Goal: Transaction & Acquisition: Book appointment/travel/reservation

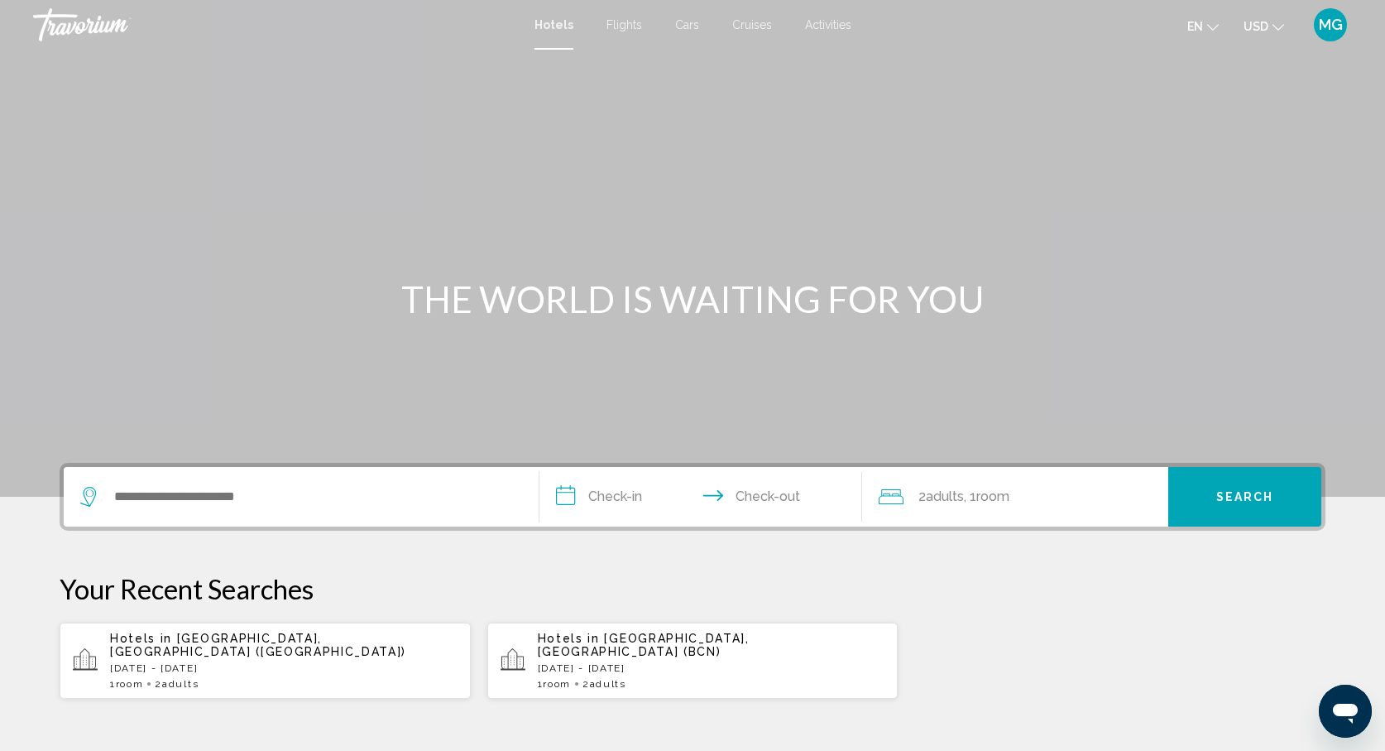
click at [347, 486] on div "Search widget" at bounding box center [301, 497] width 442 height 60
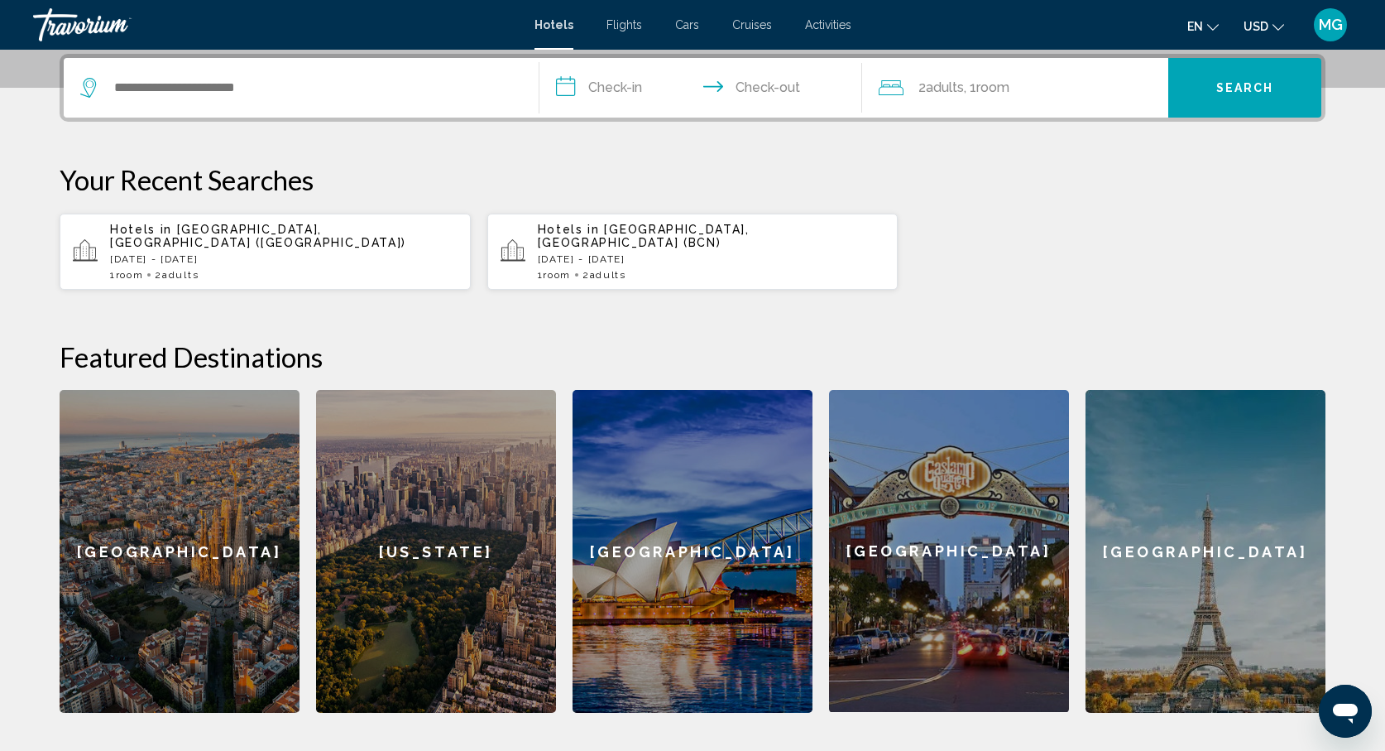
click at [255, 103] on div "Search widget" at bounding box center [301, 88] width 442 height 60
click at [257, 99] on div "Search widget" at bounding box center [301, 88] width 442 height 60
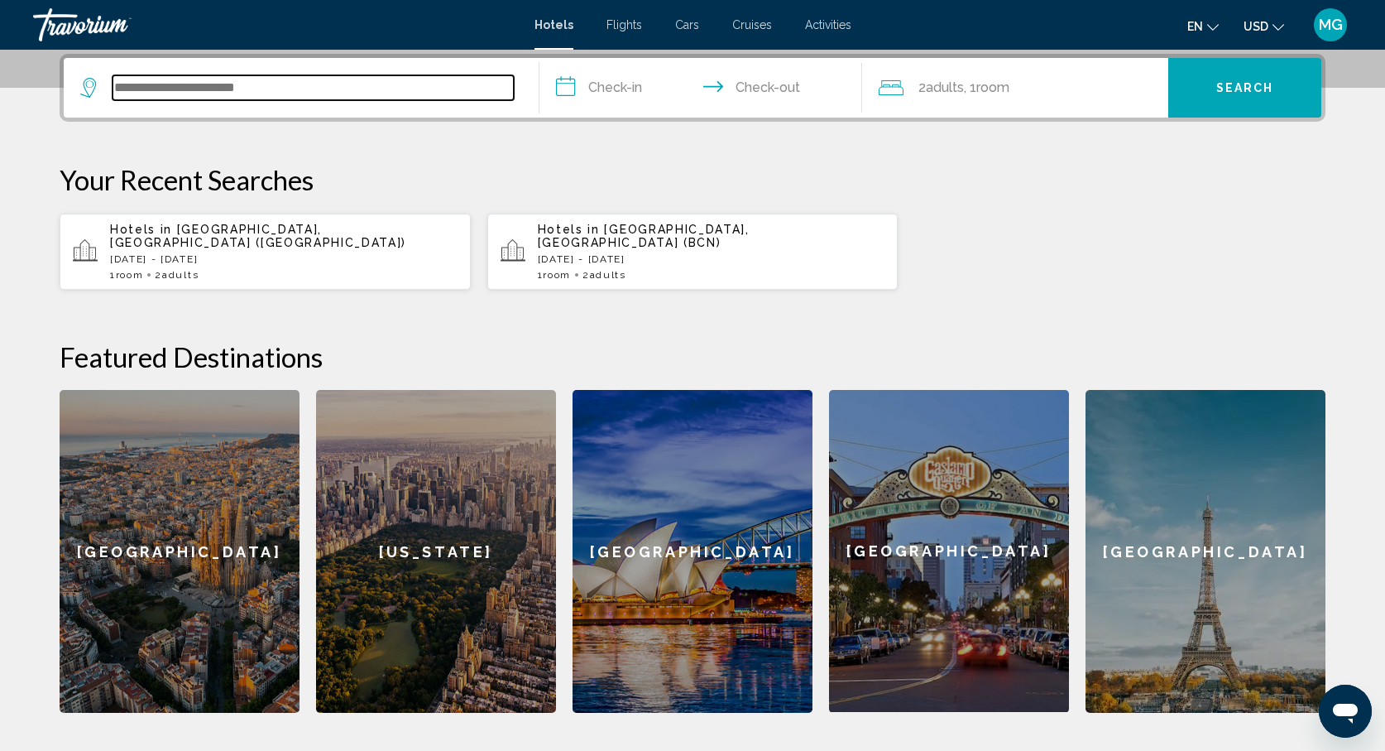
click at [257, 97] on input "Search widget" at bounding box center [313, 87] width 401 height 25
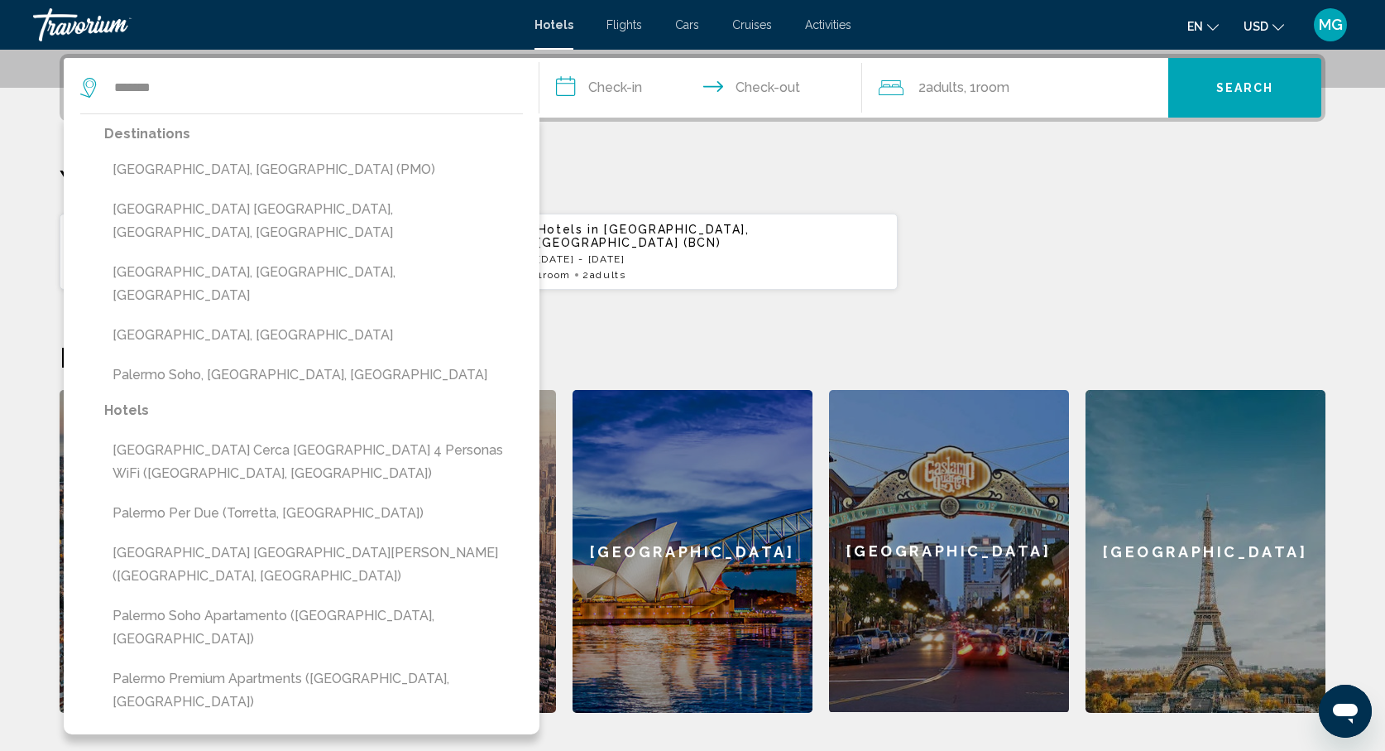
click at [180, 178] on button "[GEOGRAPHIC_DATA], [GEOGRAPHIC_DATA] (PMO)" at bounding box center [313, 169] width 419 height 31
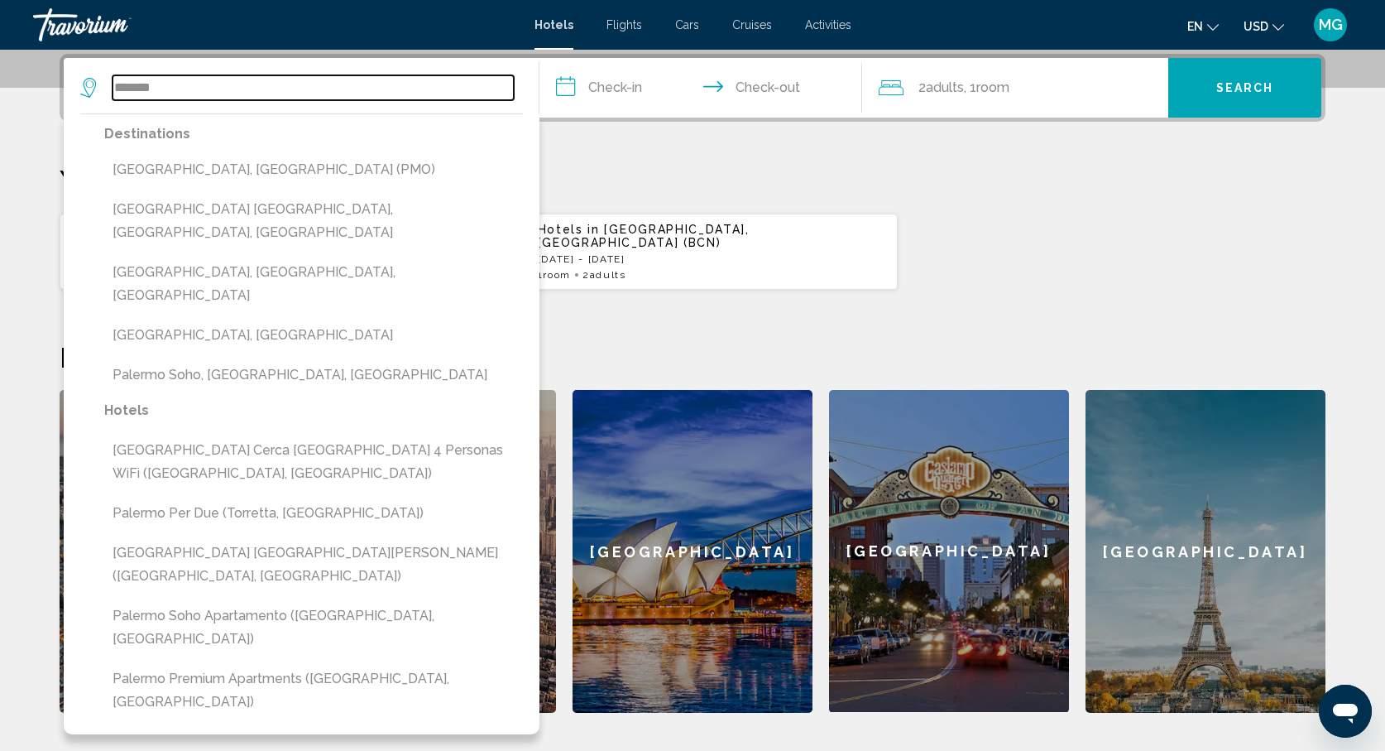
type input "**********"
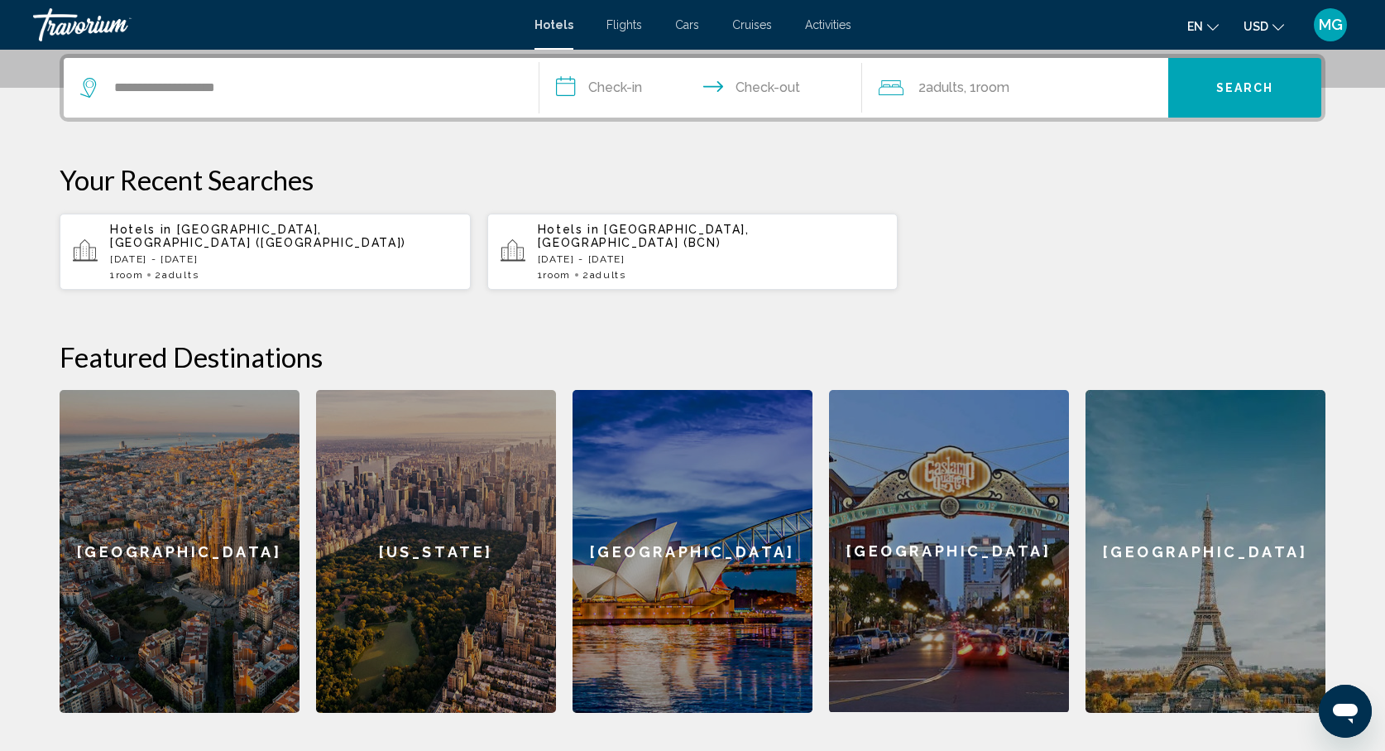
click at [647, 84] on input "**********" at bounding box center [704, 90] width 329 height 65
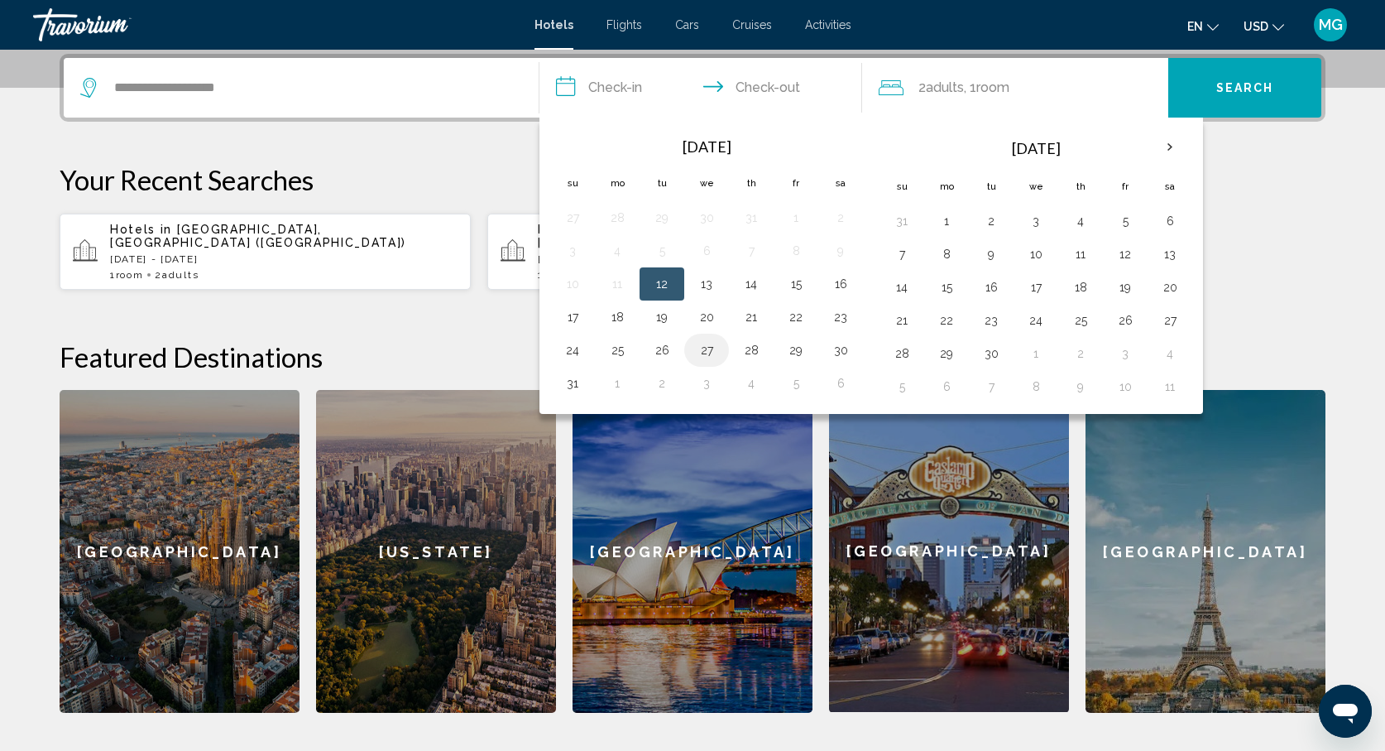
click at [700, 355] on button "27" at bounding box center [706, 349] width 26 height 23
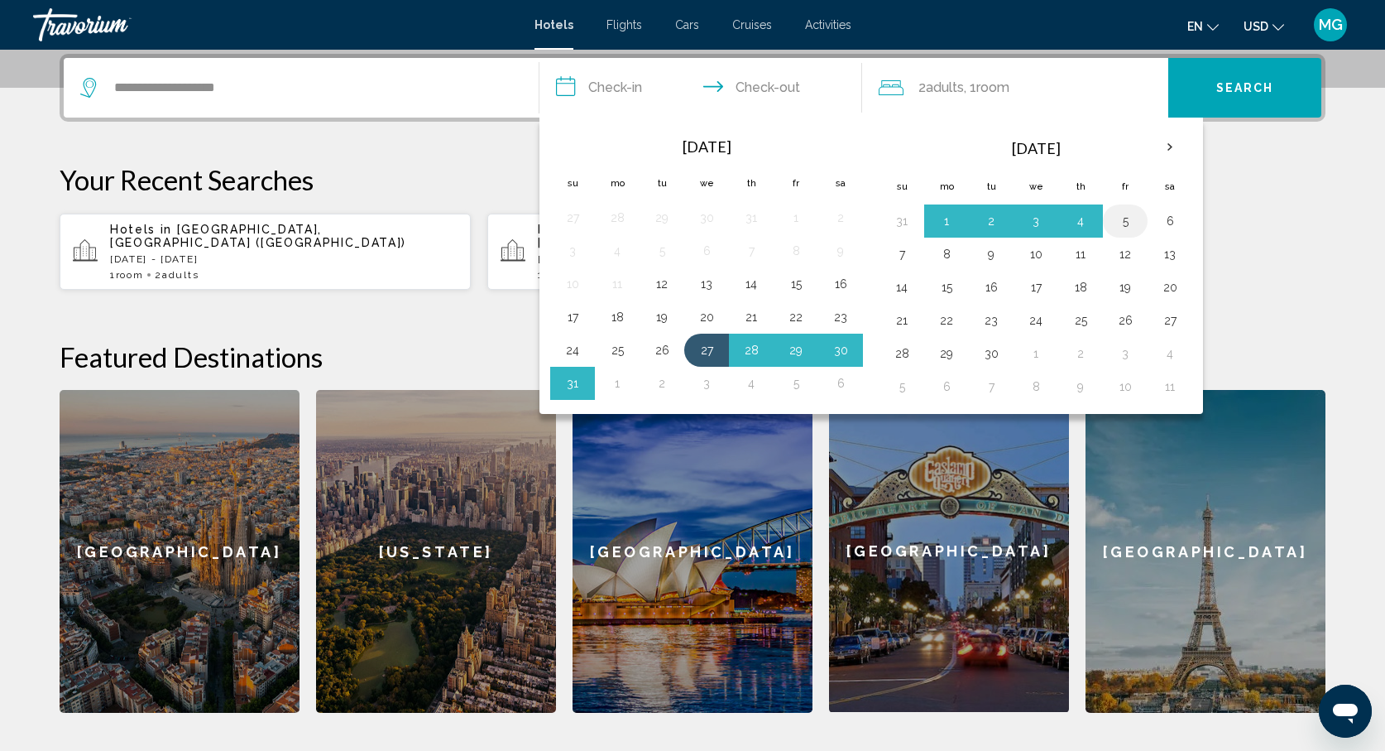
click at [1123, 221] on button "5" at bounding box center [1125, 220] width 26 height 23
type input "**********"
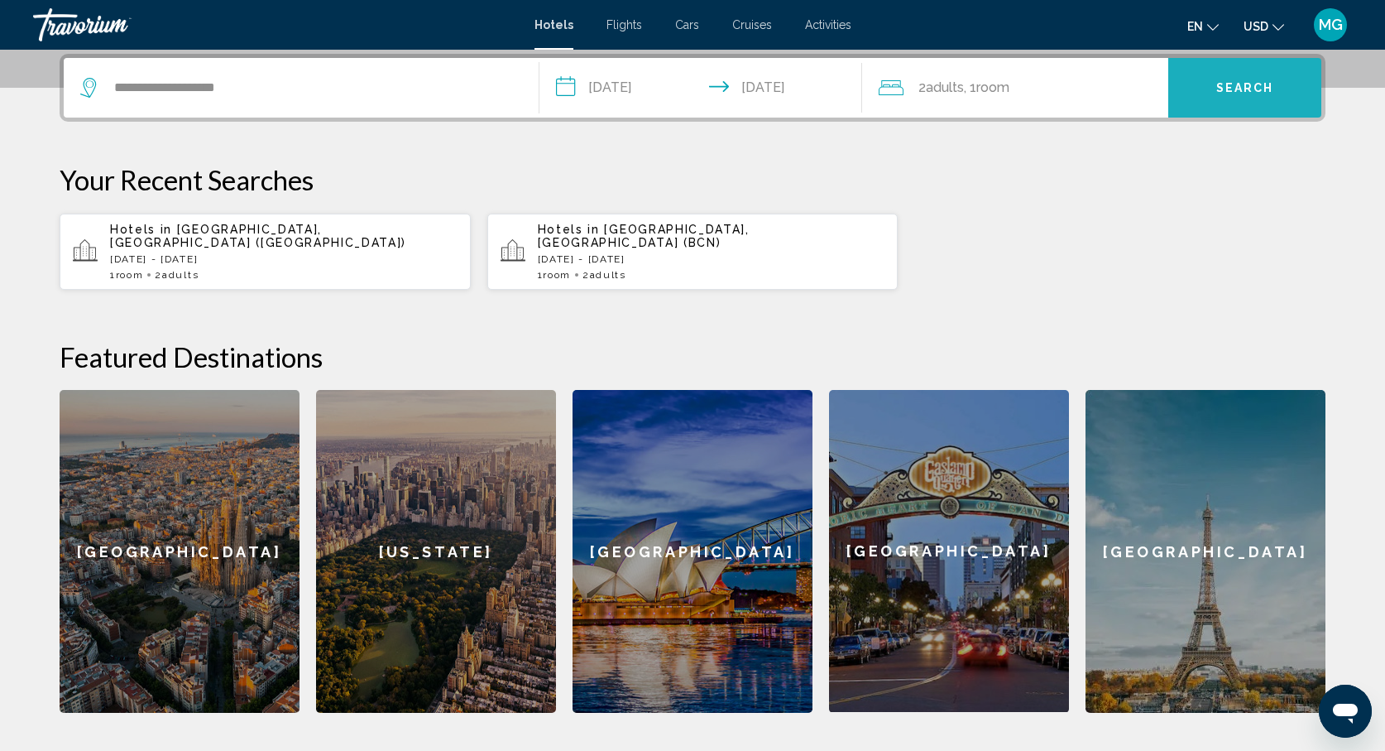
click at [1240, 95] on button "Search" at bounding box center [1244, 88] width 153 height 60
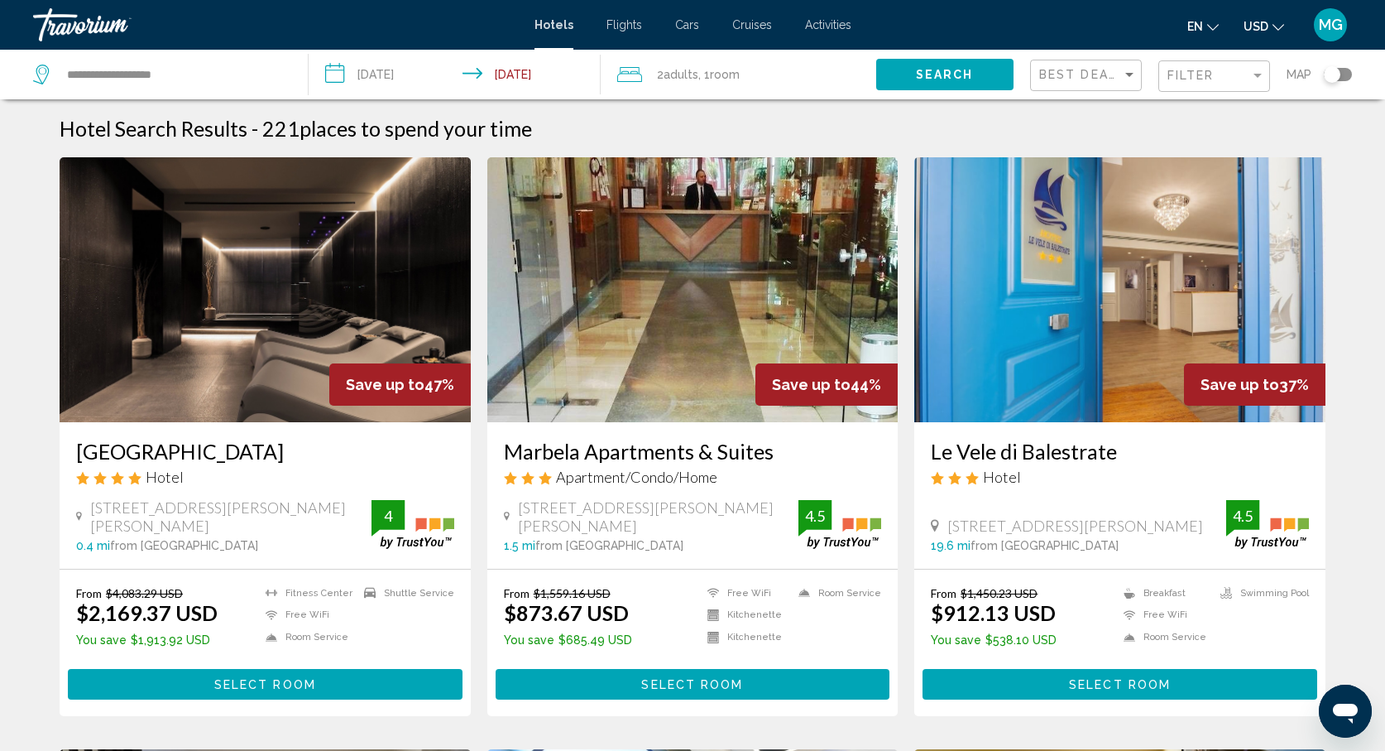
scroll to position [1074, 0]
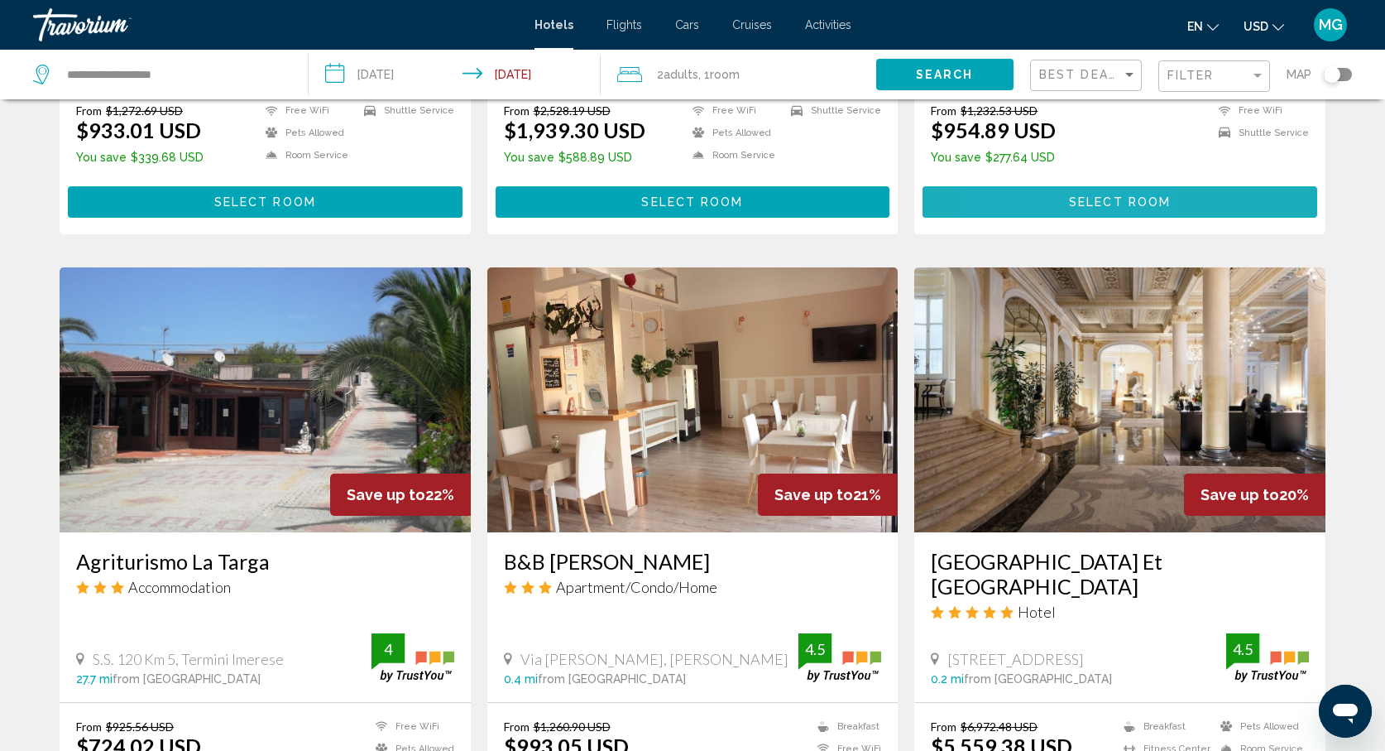
click at [1034, 194] on button "Select Room" at bounding box center [1120, 201] width 395 height 31
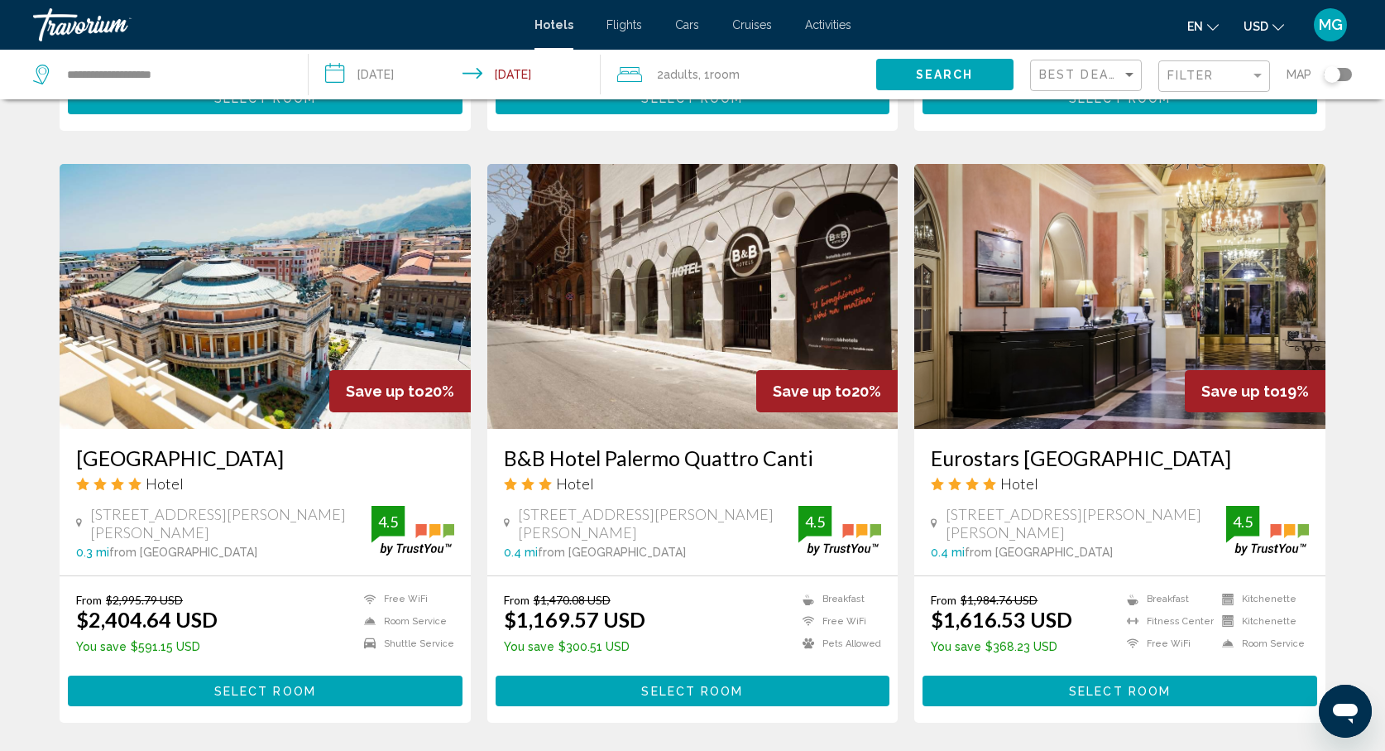
scroll to position [2039, 0]
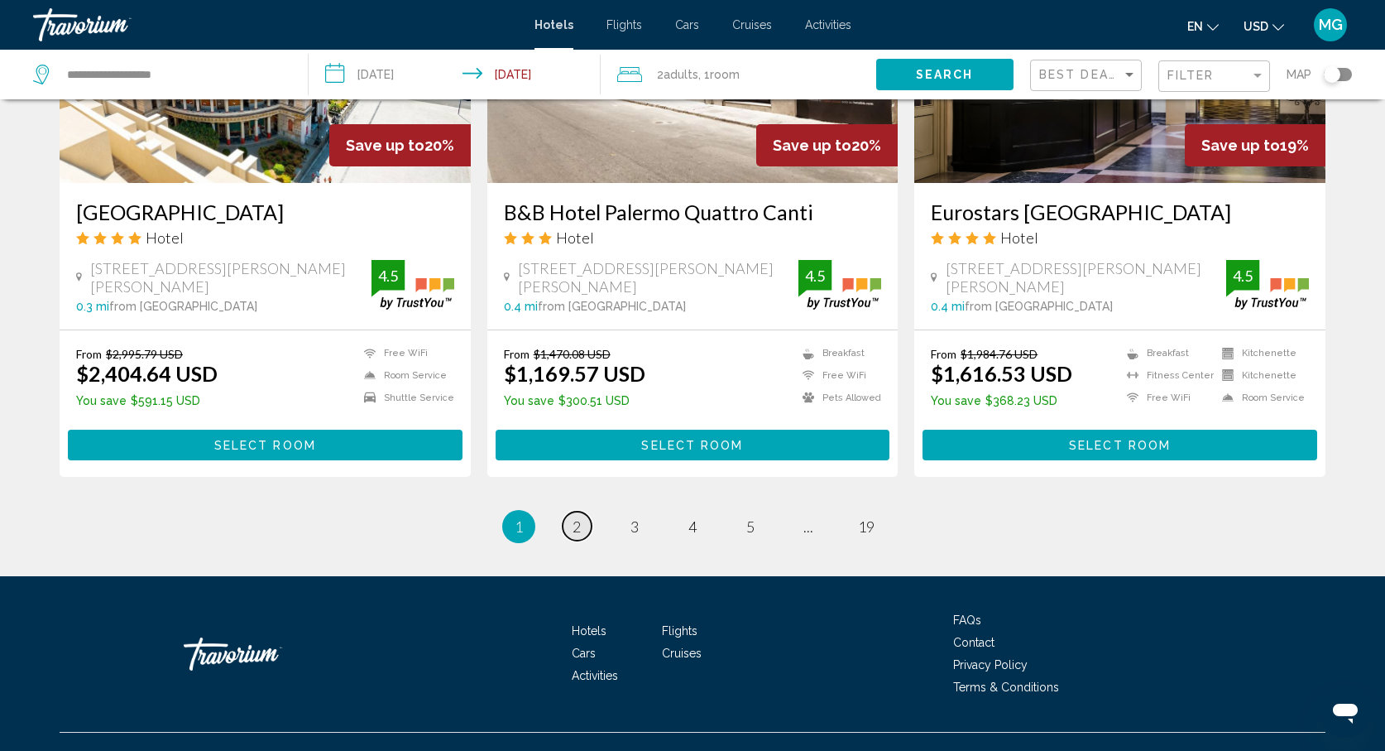
click at [571, 511] on link "page 2" at bounding box center [577, 525] width 29 height 29
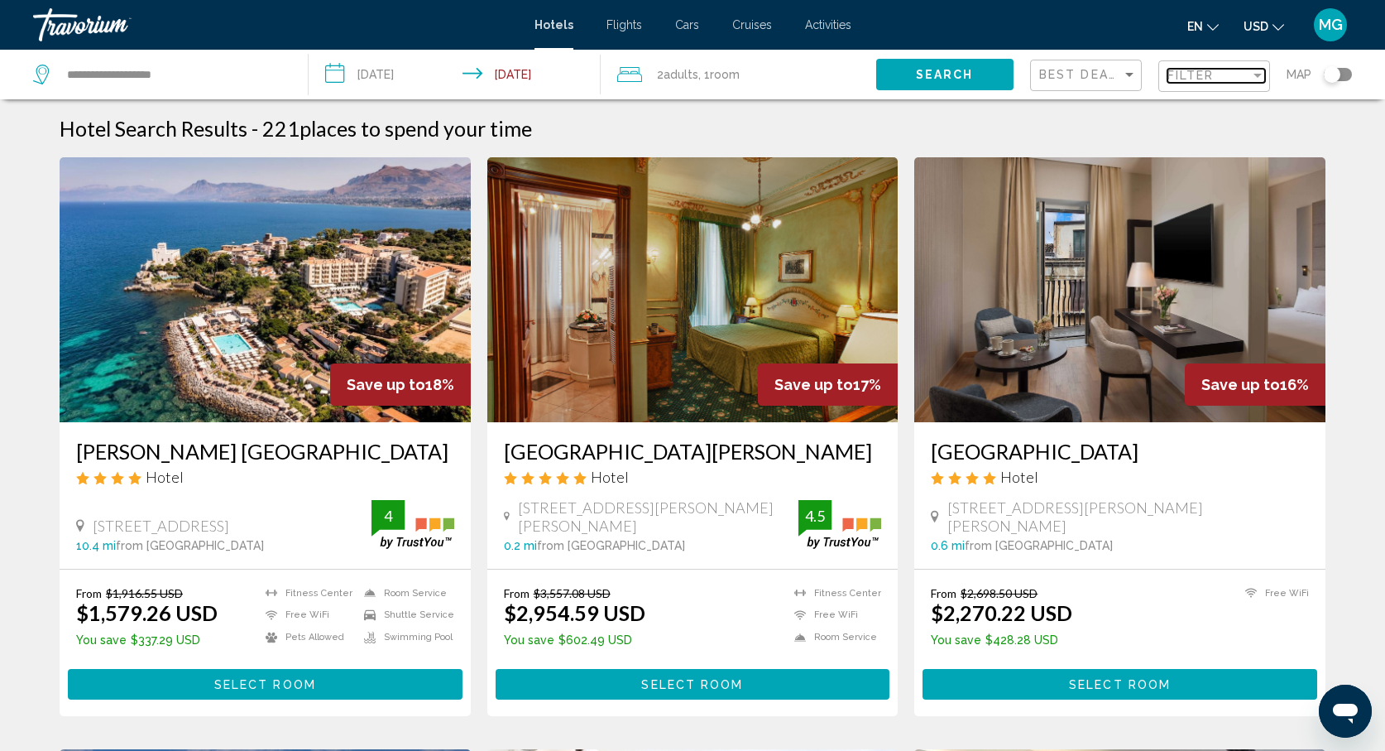
drag, startPoint x: 1240, startPoint y: 82, endPoint x: 1228, endPoint y: 81, distance: 11.6
click at [1235, 81] on div "Filter" at bounding box center [1209, 75] width 83 height 13
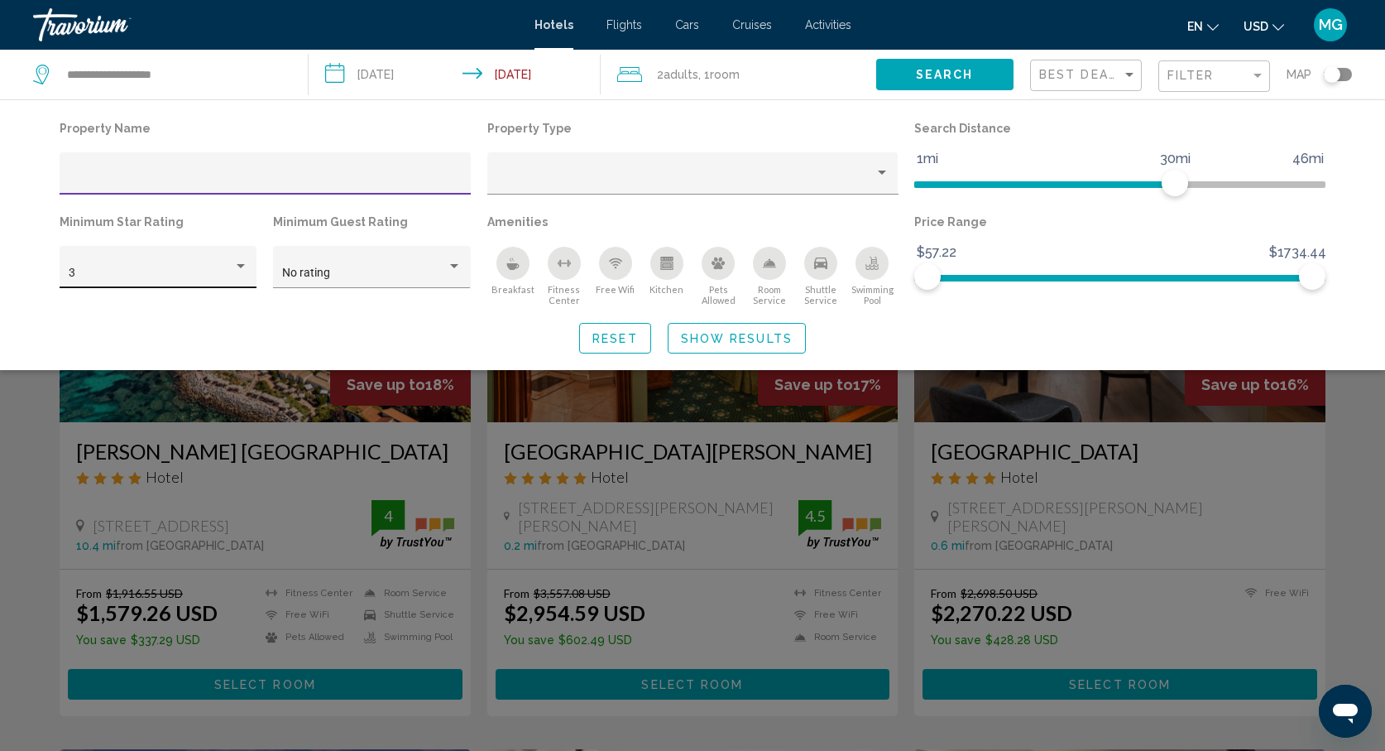
click at [165, 267] on div "3" at bounding box center [151, 272] width 165 height 13
click at [151, 314] on span "4" at bounding box center [159, 308] width 180 height 35
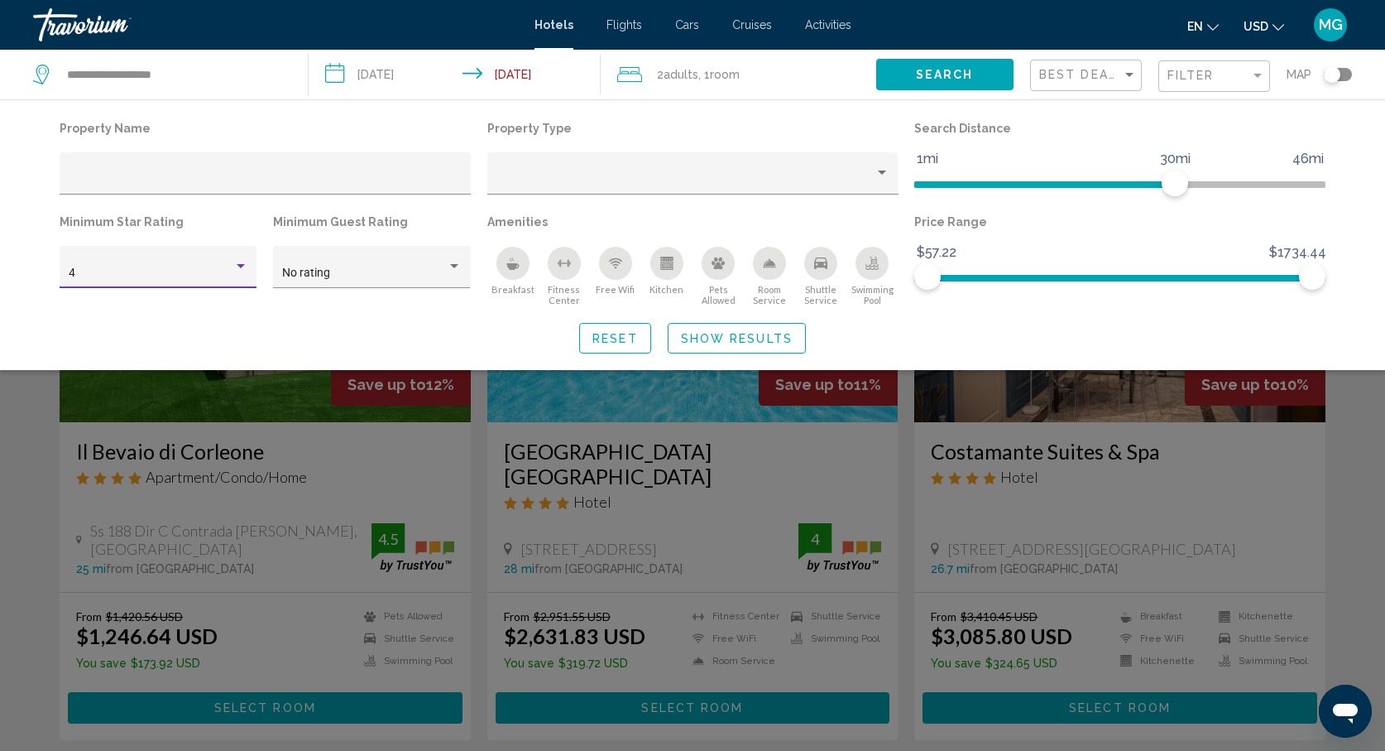
click at [688, 344] on span "Show Results" at bounding box center [737, 338] width 112 height 13
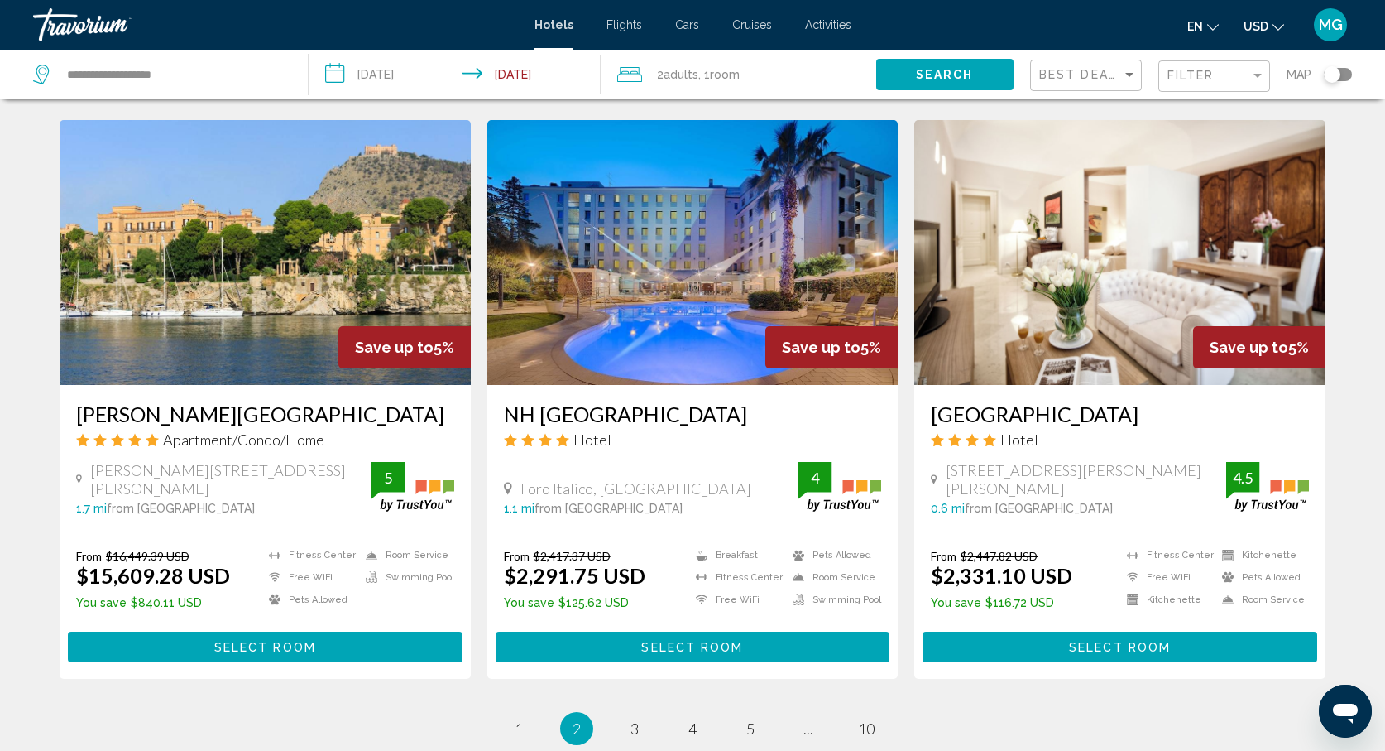
scroll to position [1882, 0]
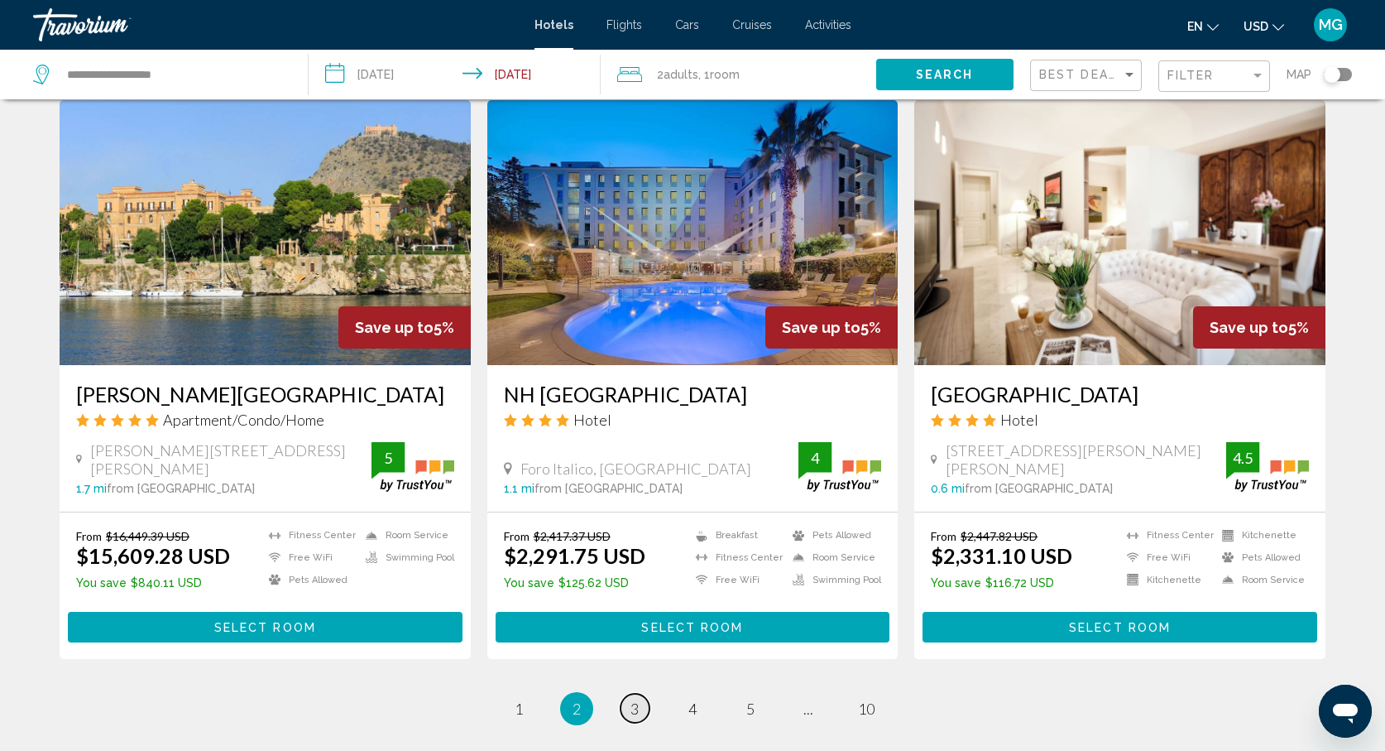
click at [633, 699] on span "3" at bounding box center [635, 708] width 8 height 18
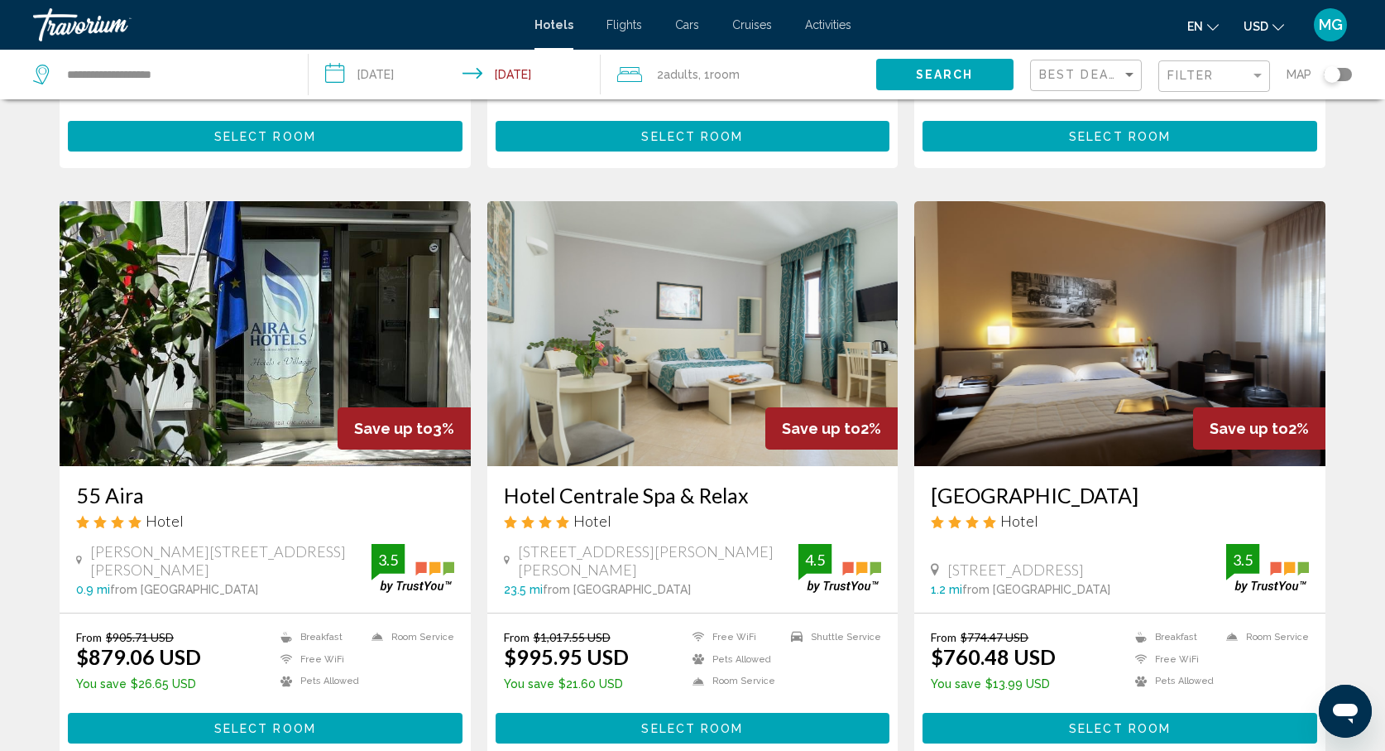
scroll to position [1927, 0]
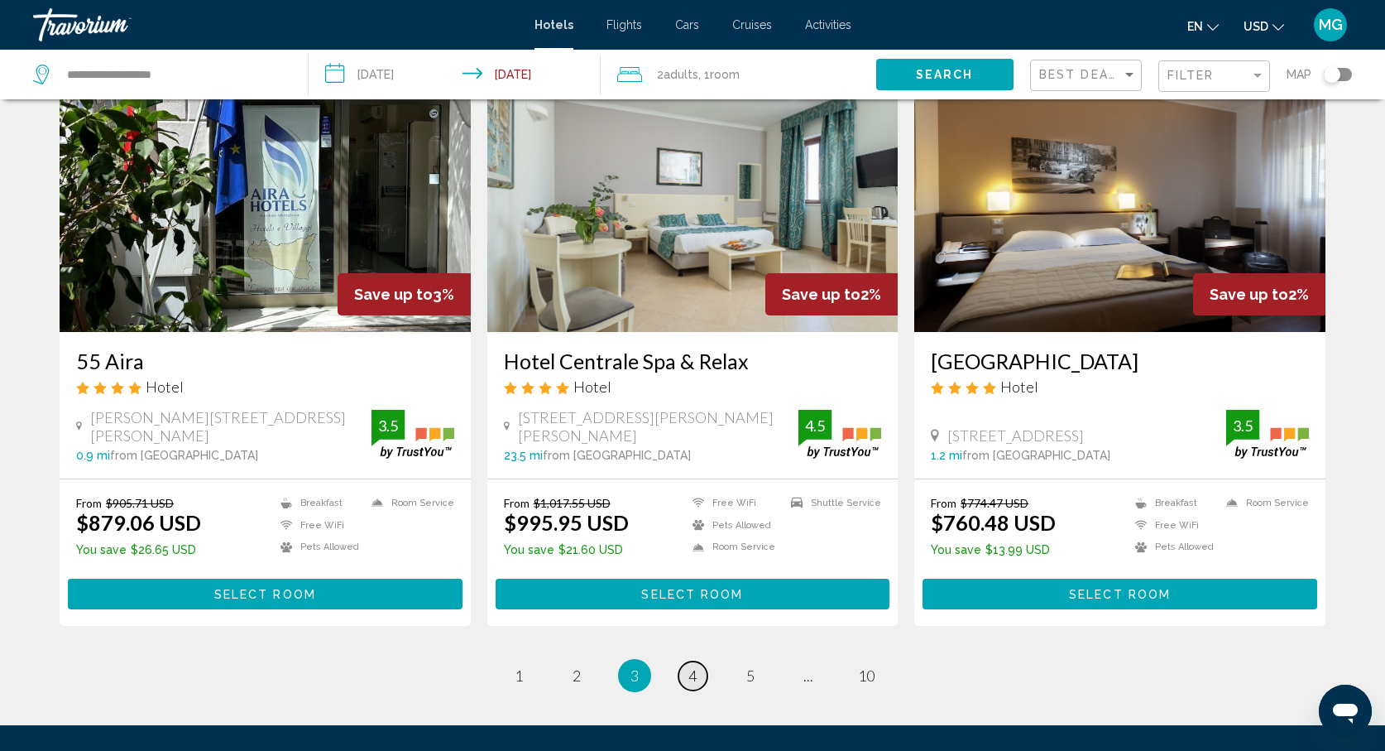
click at [690, 666] on span "4" at bounding box center [692, 675] width 8 height 18
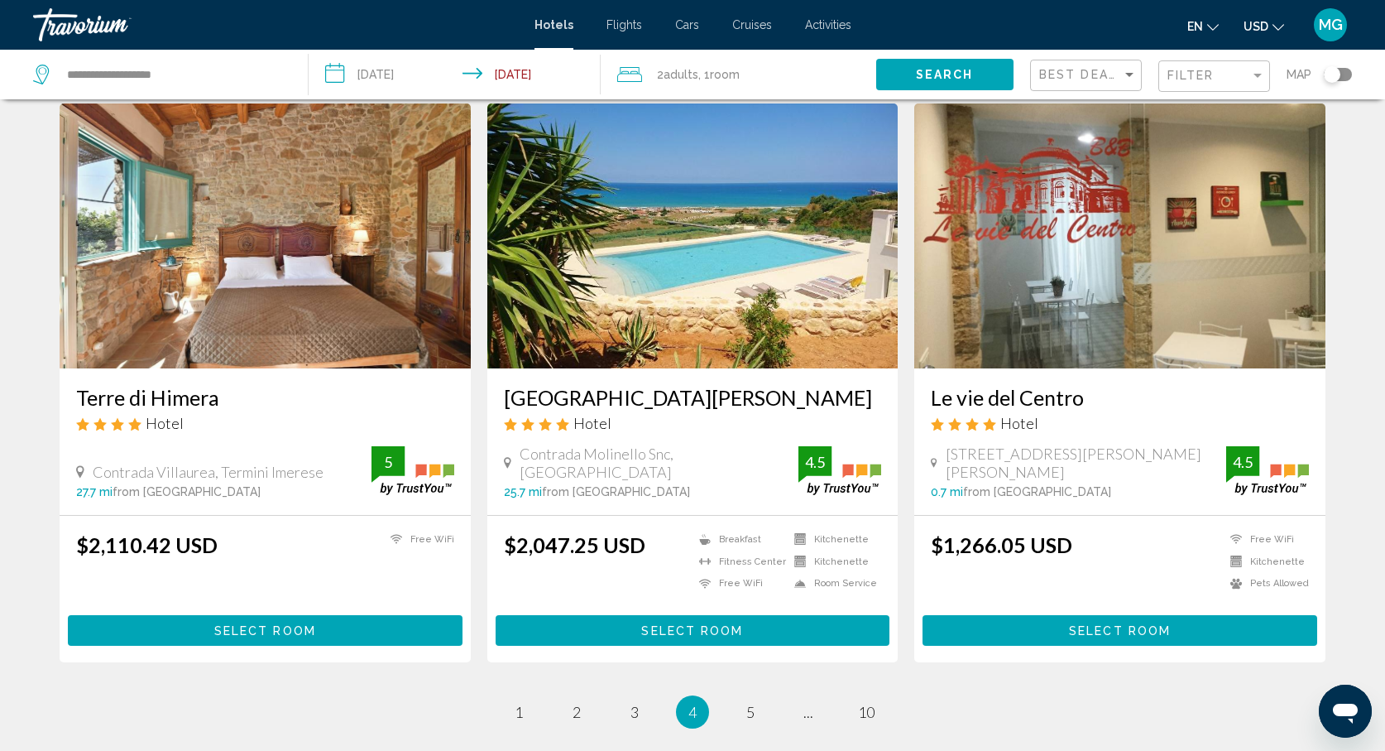
scroll to position [1869, 0]
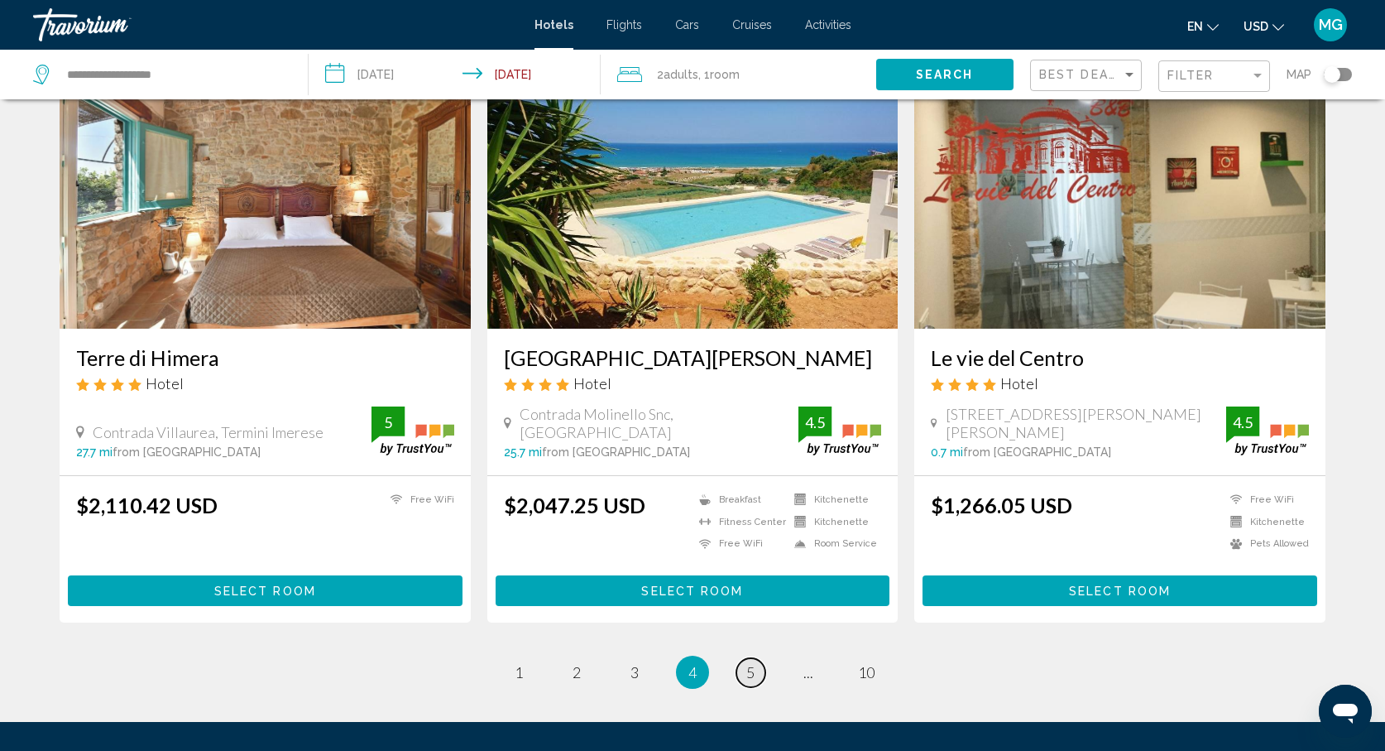
click at [749, 671] on span "5" at bounding box center [750, 672] width 8 height 18
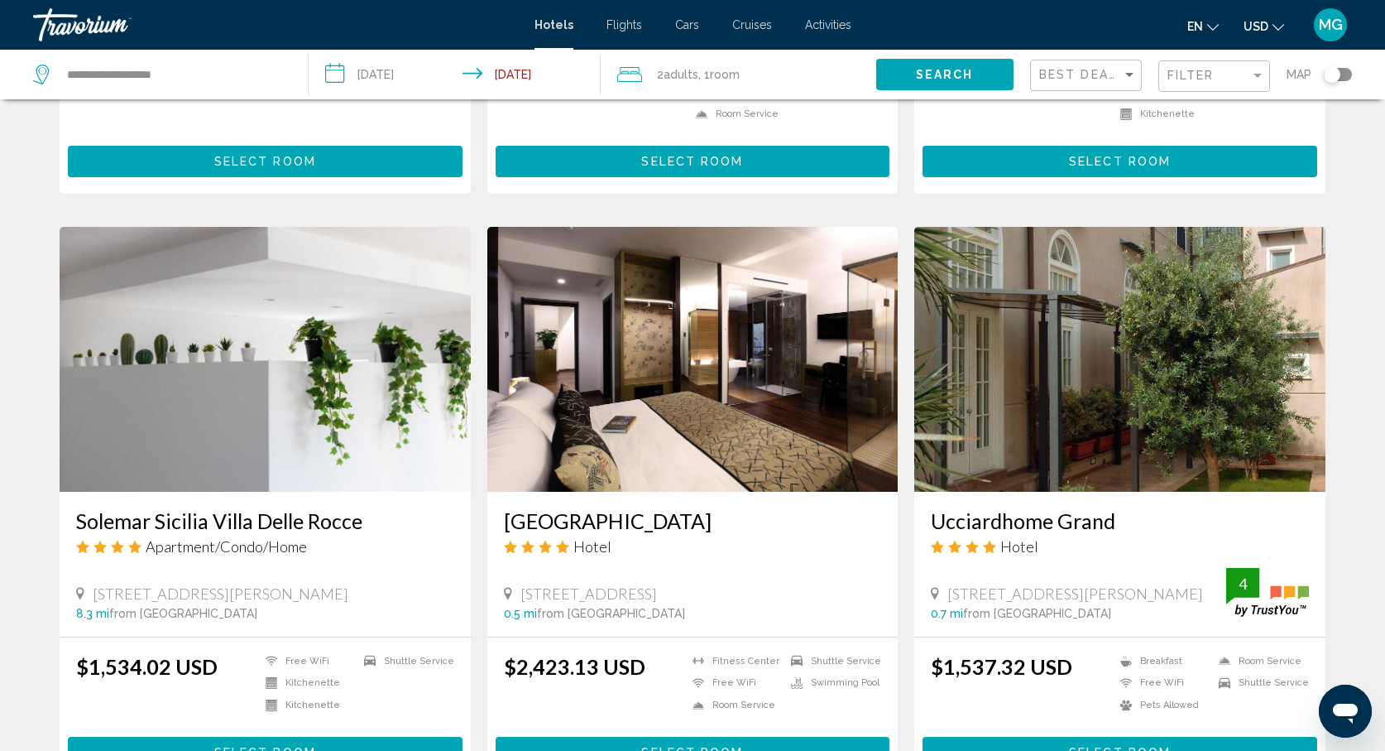
scroll to position [1134, 0]
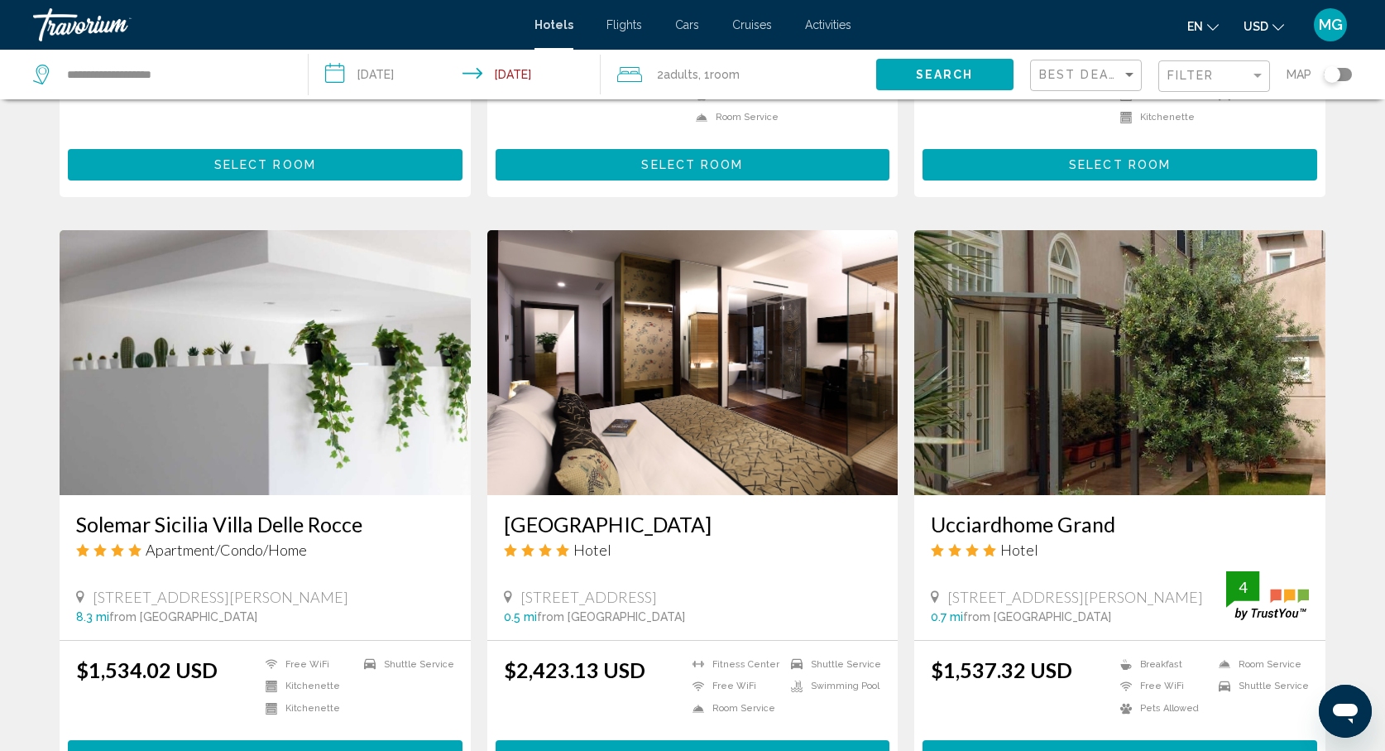
click at [1347, 70] on div "Toggle map" at bounding box center [1338, 74] width 28 height 13
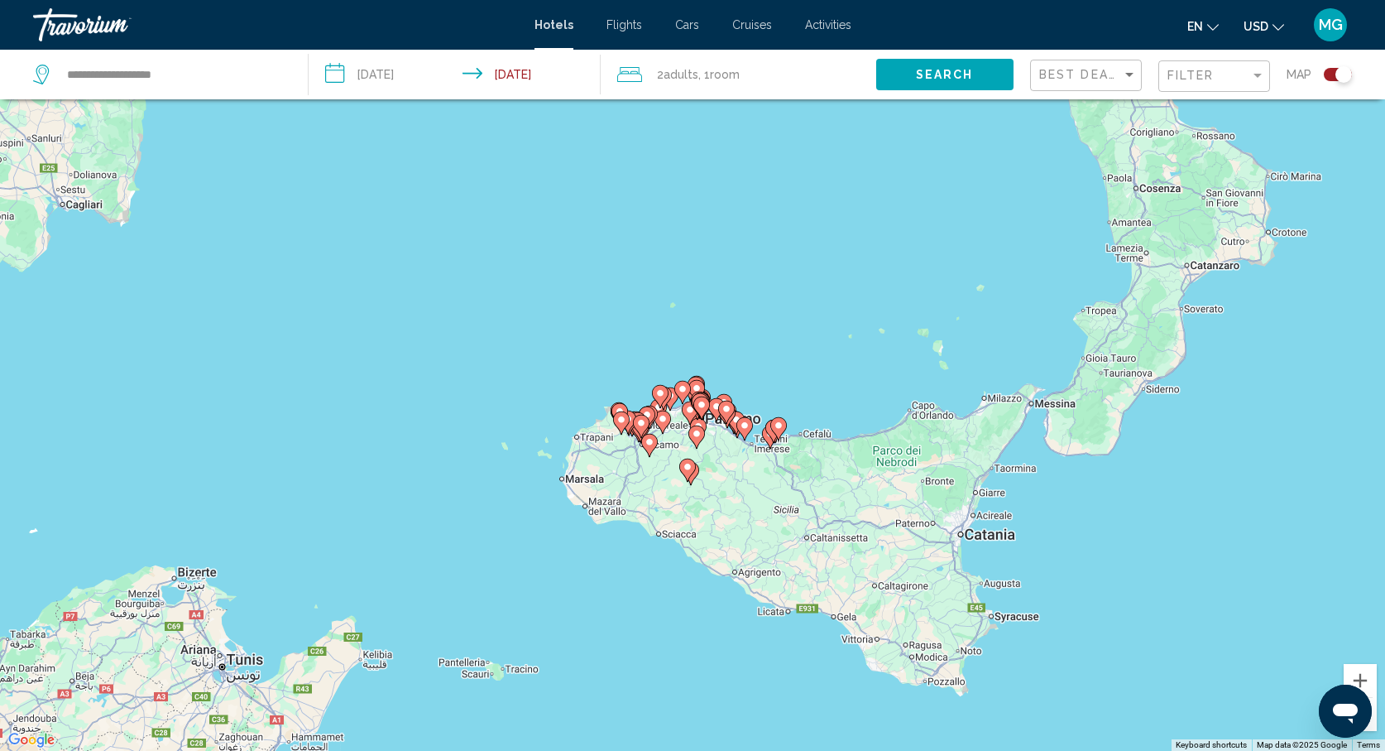
drag, startPoint x: 1138, startPoint y: 360, endPoint x: 889, endPoint y: 419, distance: 255.9
click at [889, 420] on div "To activate drag with keyboard, press Alt + Enter. Once in keyboard drag state,…" at bounding box center [692, 375] width 1385 height 751
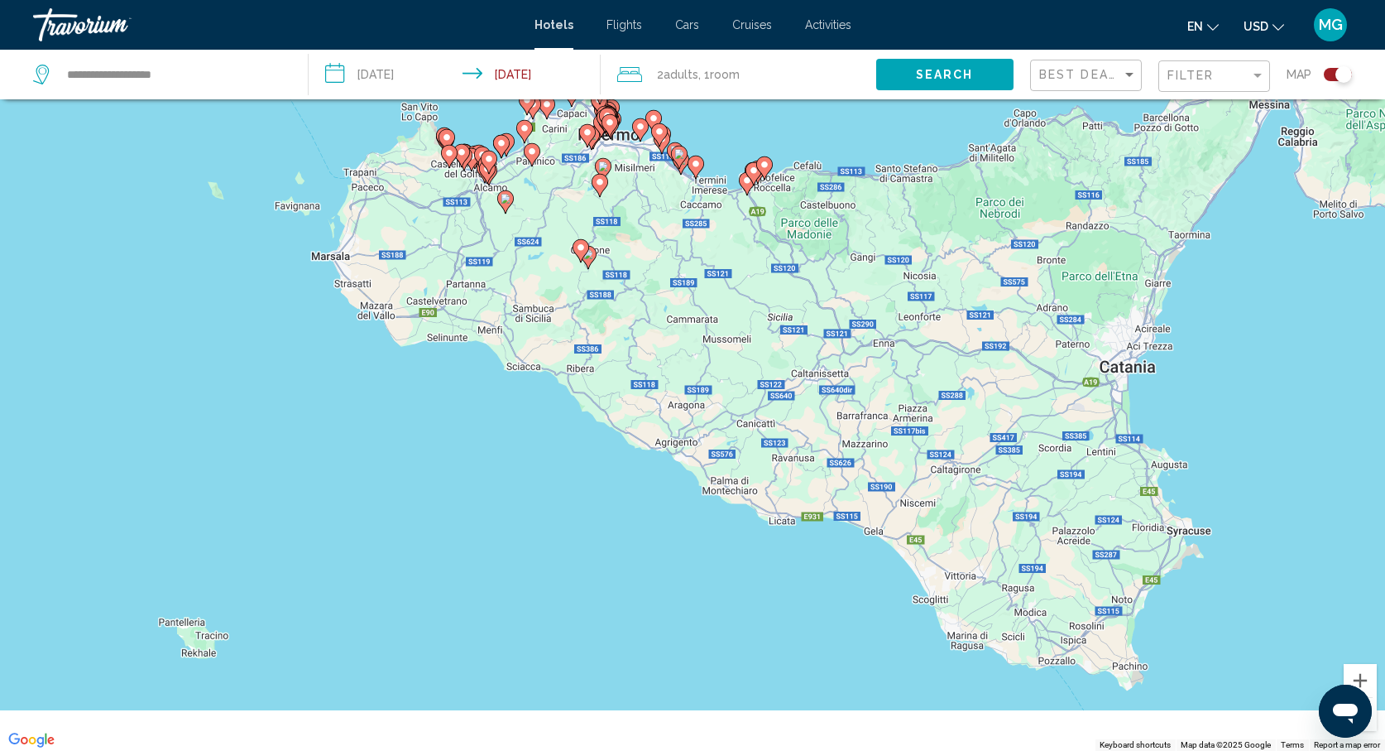
drag, startPoint x: 1117, startPoint y: 544, endPoint x: 1187, endPoint y: 261, distance: 291.6
click at [1187, 261] on div "To activate drag with keyboard, press Alt + Enter. Once in keyboard drag state,…" at bounding box center [692, 375] width 1385 height 751
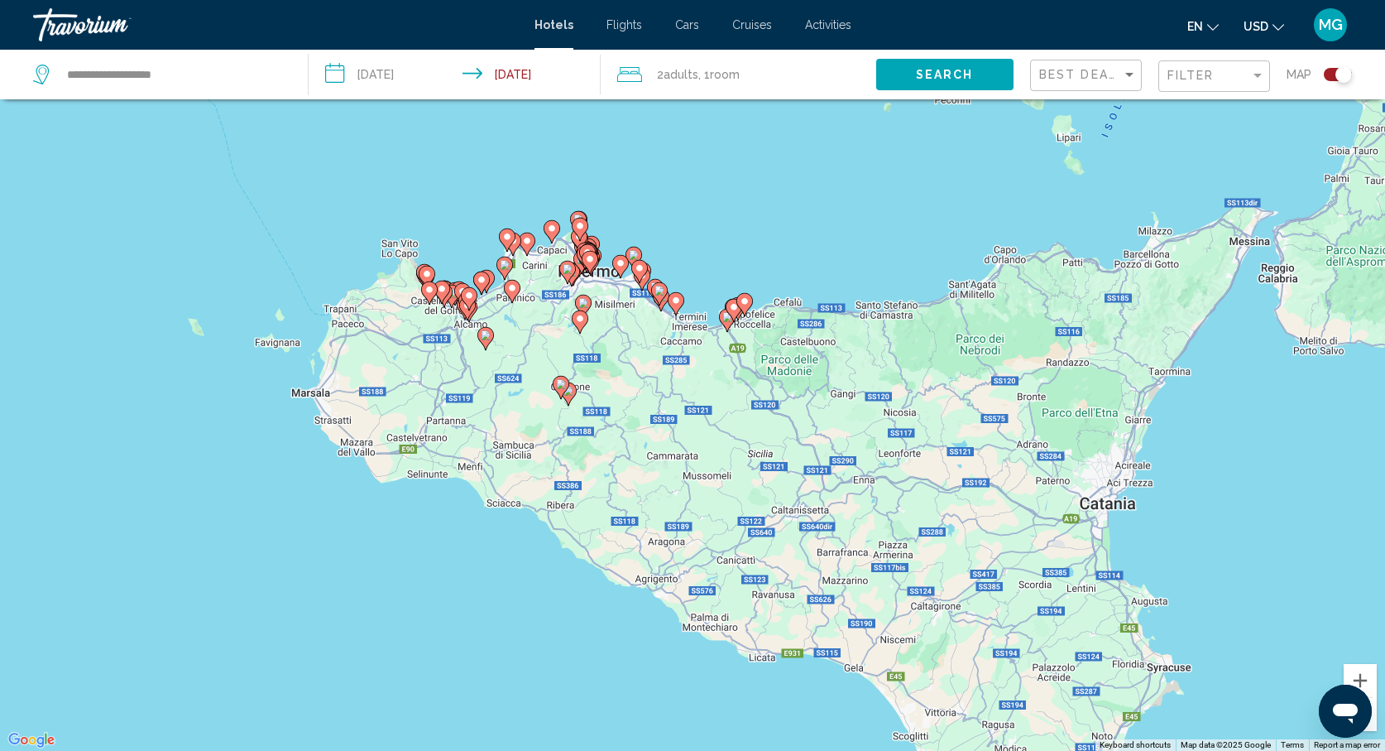
drag, startPoint x: 520, startPoint y: 191, endPoint x: 693, endPoint y: 305, distance: 207.5
click at [730, 305] on gmp-advanced-marker "Main content" at bounding box center [738, 308] width 17 height 25
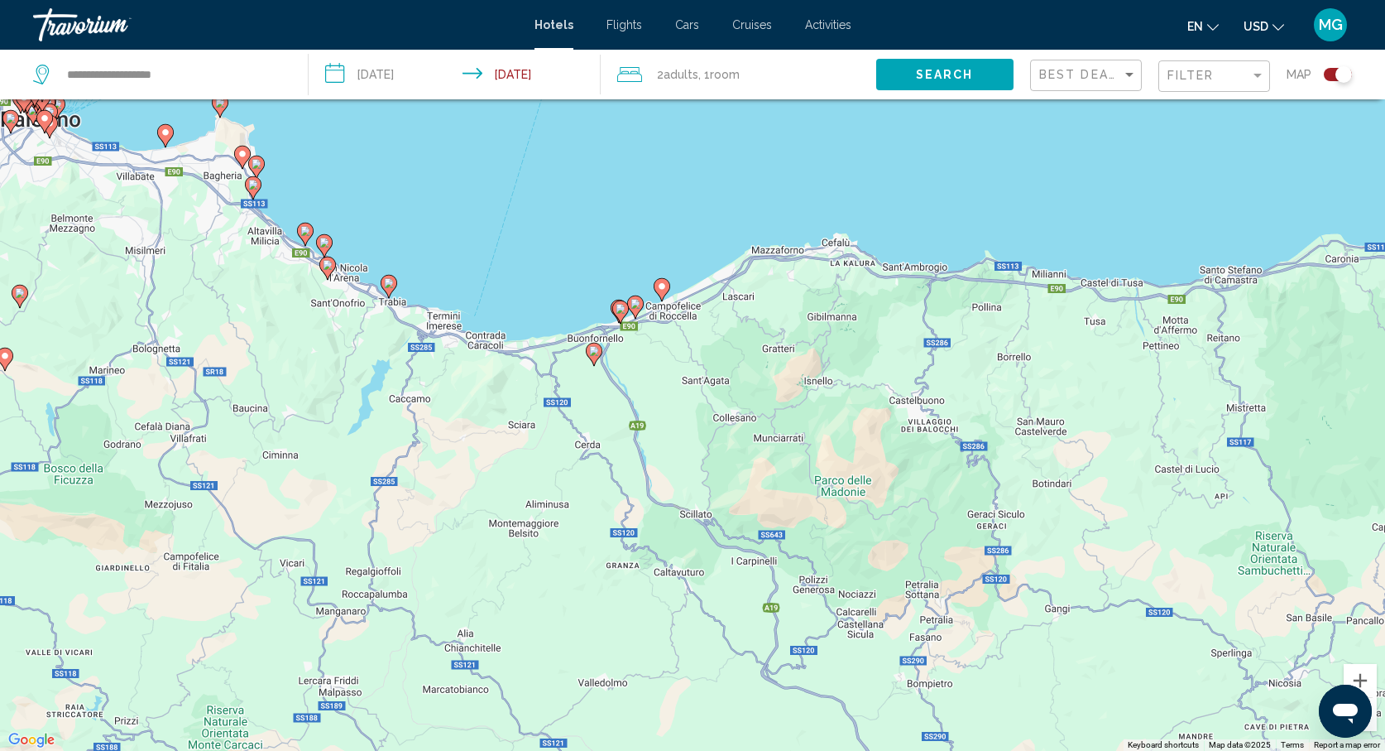
click at [666, 286] on image "Main content" at bounding box center [662, 286] width 10 height 10
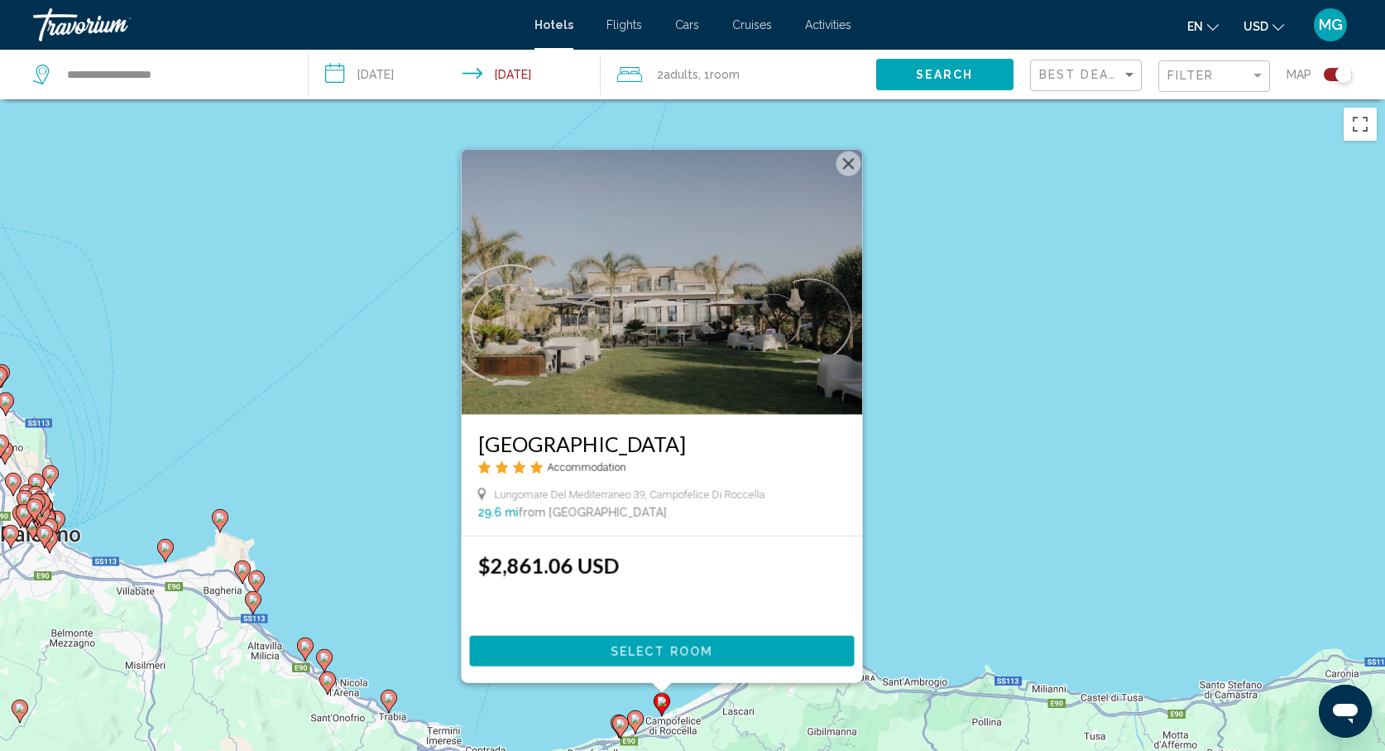
click at [836, 319] on img "Main content" at bounding box center [662, 281] width 401 height 265
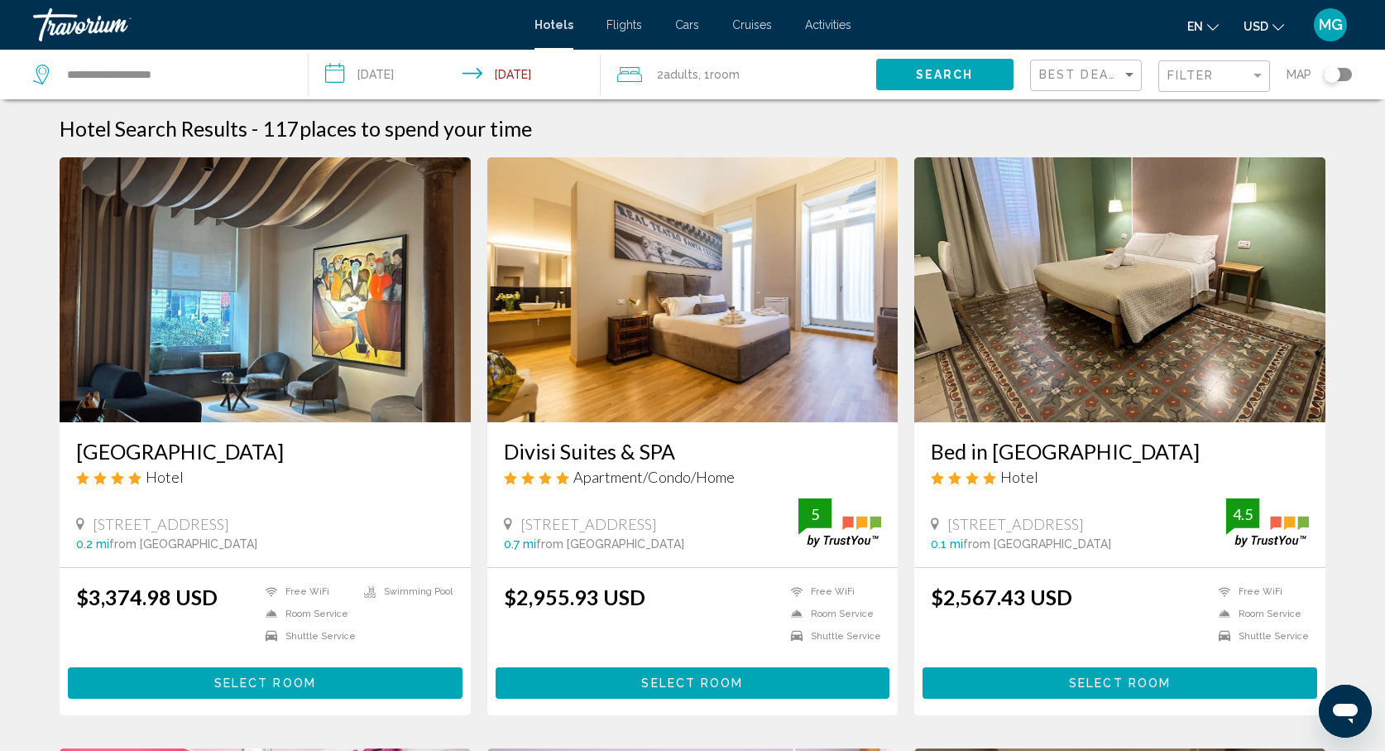
click at [1337, 76] on div "Toggle map" at bounding box center [1332, 74] width 17 height 17
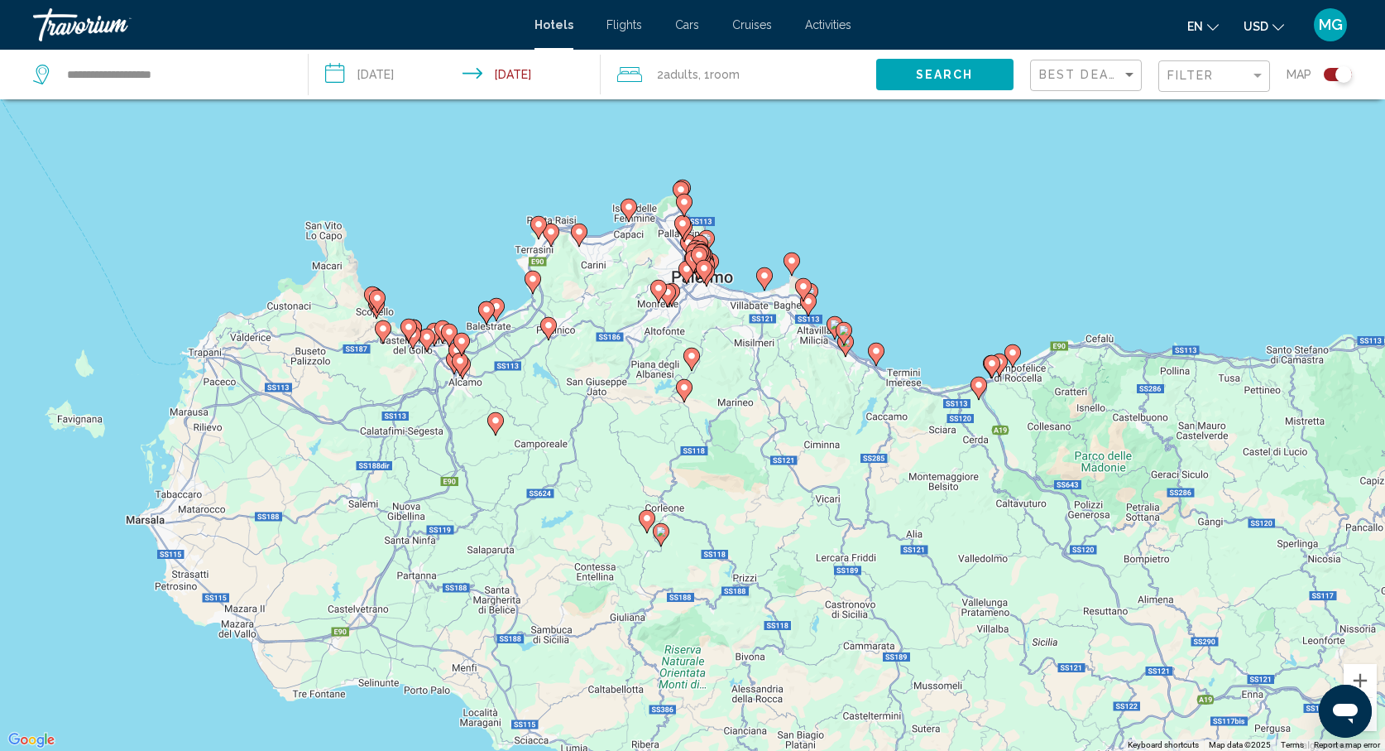
click at [1013, 360] on icon "Main content" at bounding box center [1012, 355] width 15 height 22
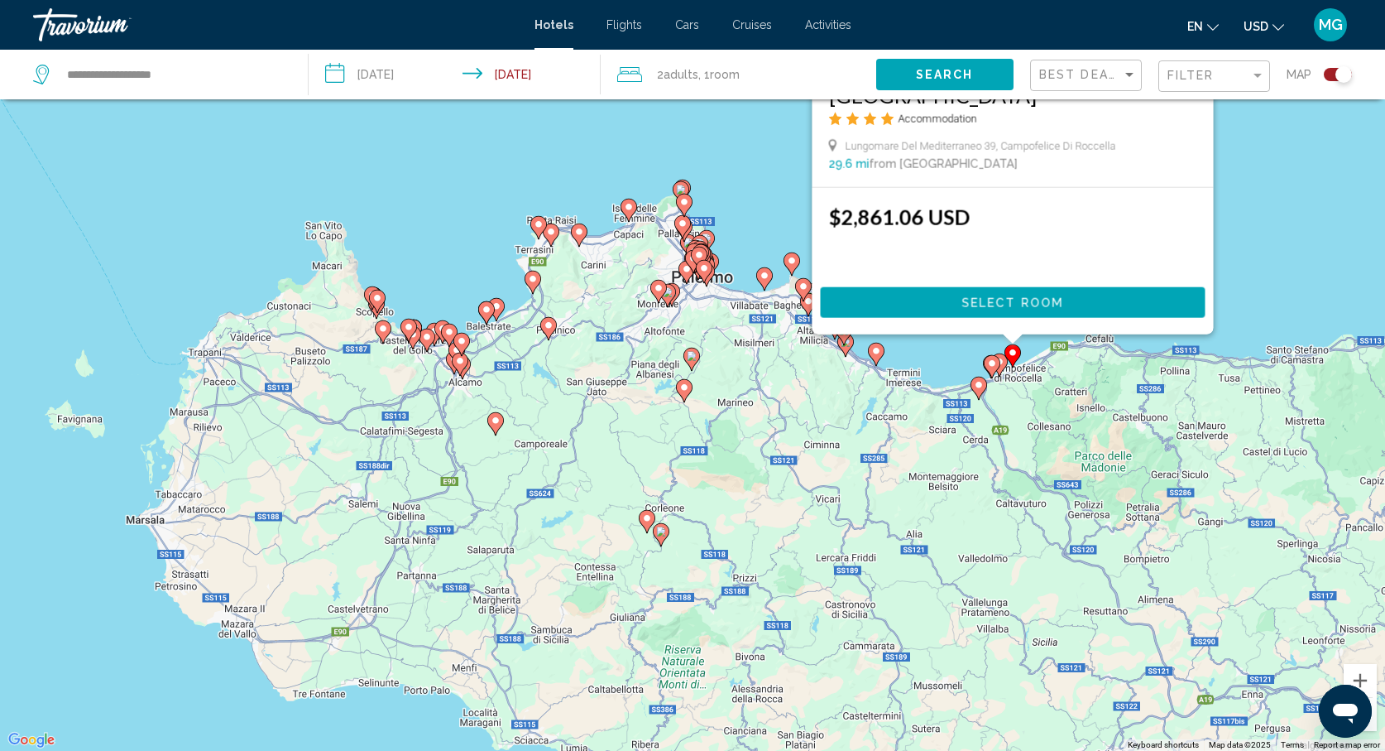
scroll to position [0, 0]
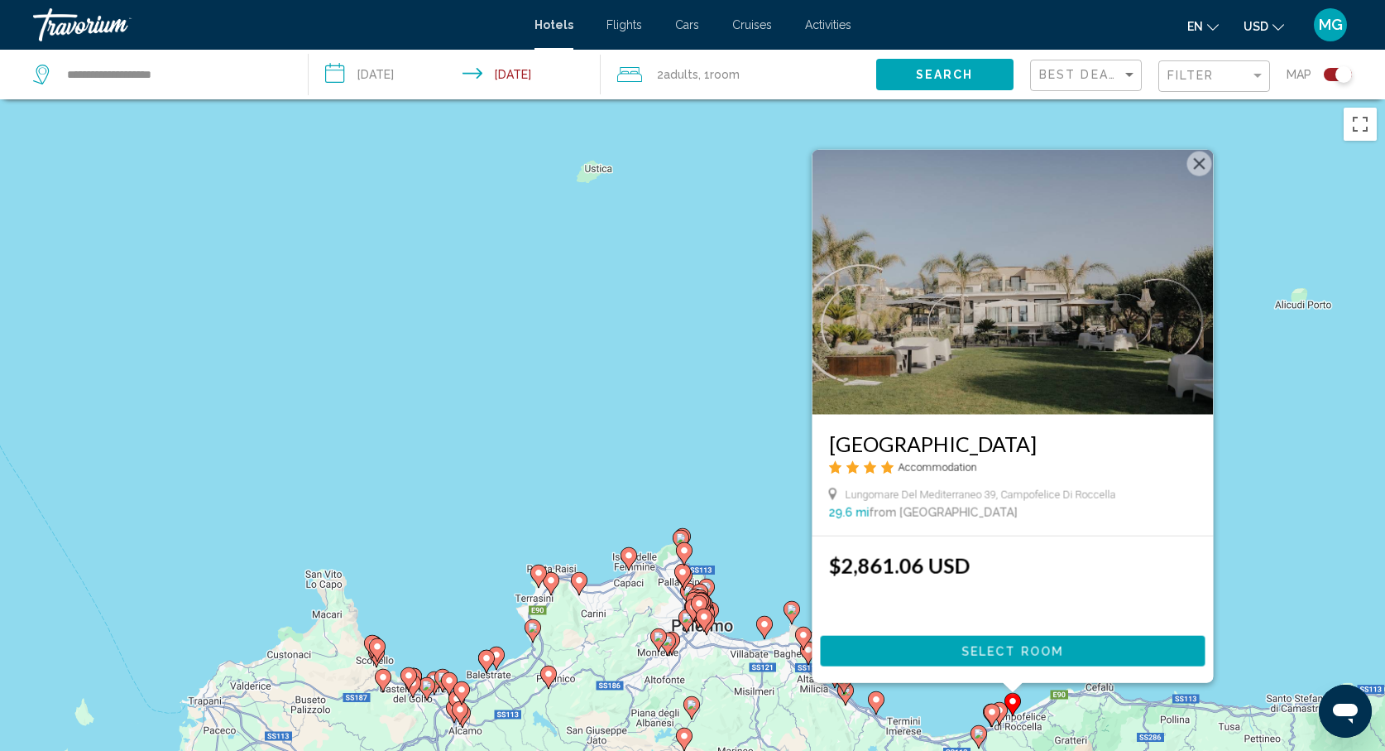
click at [1224, 148] on div "To activate drag with keyboard, press Alt + Enter. Once in keyboard drag state,…" at bounding box center [692, 474] width 1385 height 751
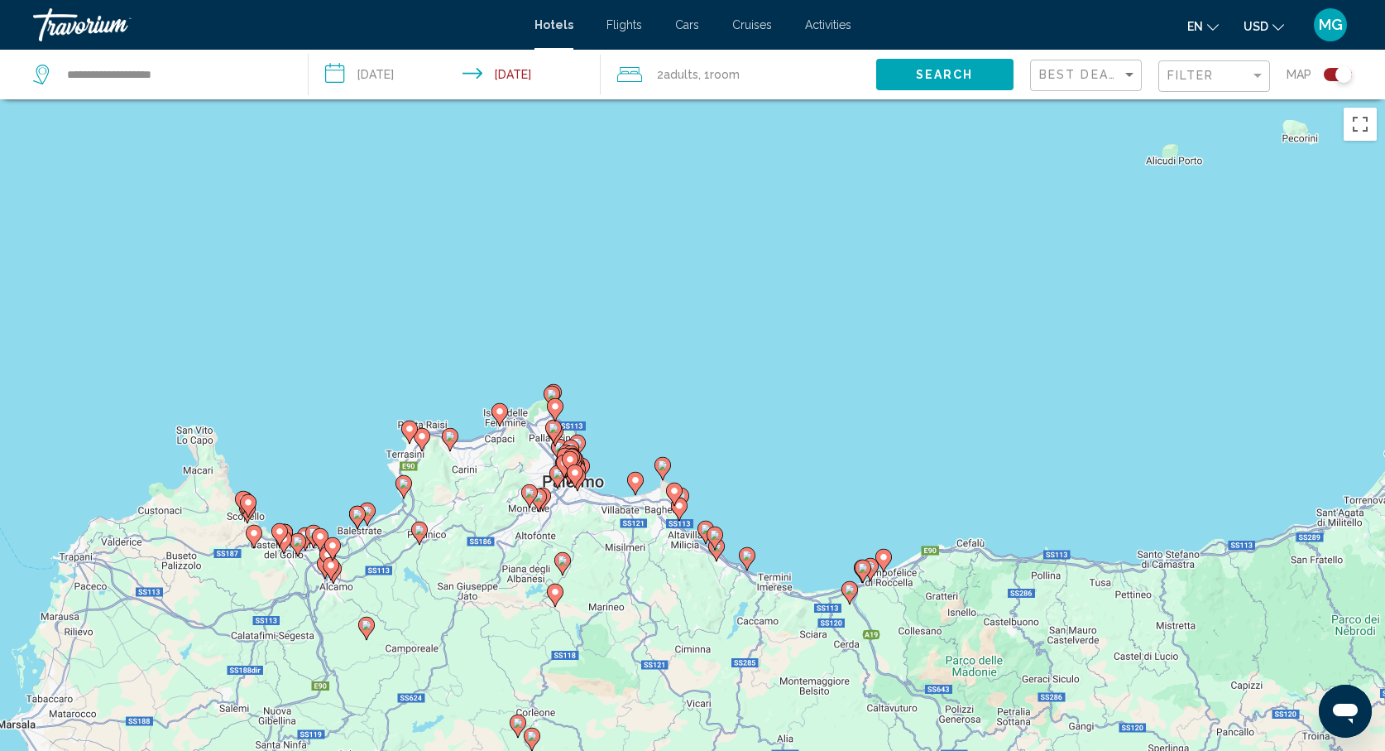
drag, startPoint x: 1177, startPoint y: 645, endPoint x: 1008, endPoint y: 411, distance: 288.7
click at [1010, 413] on div "To activate drag with keyboard, press Alt + Enter. Once in keyboard drag state,…" at bounding box center [692, 474] width 1385 height 751
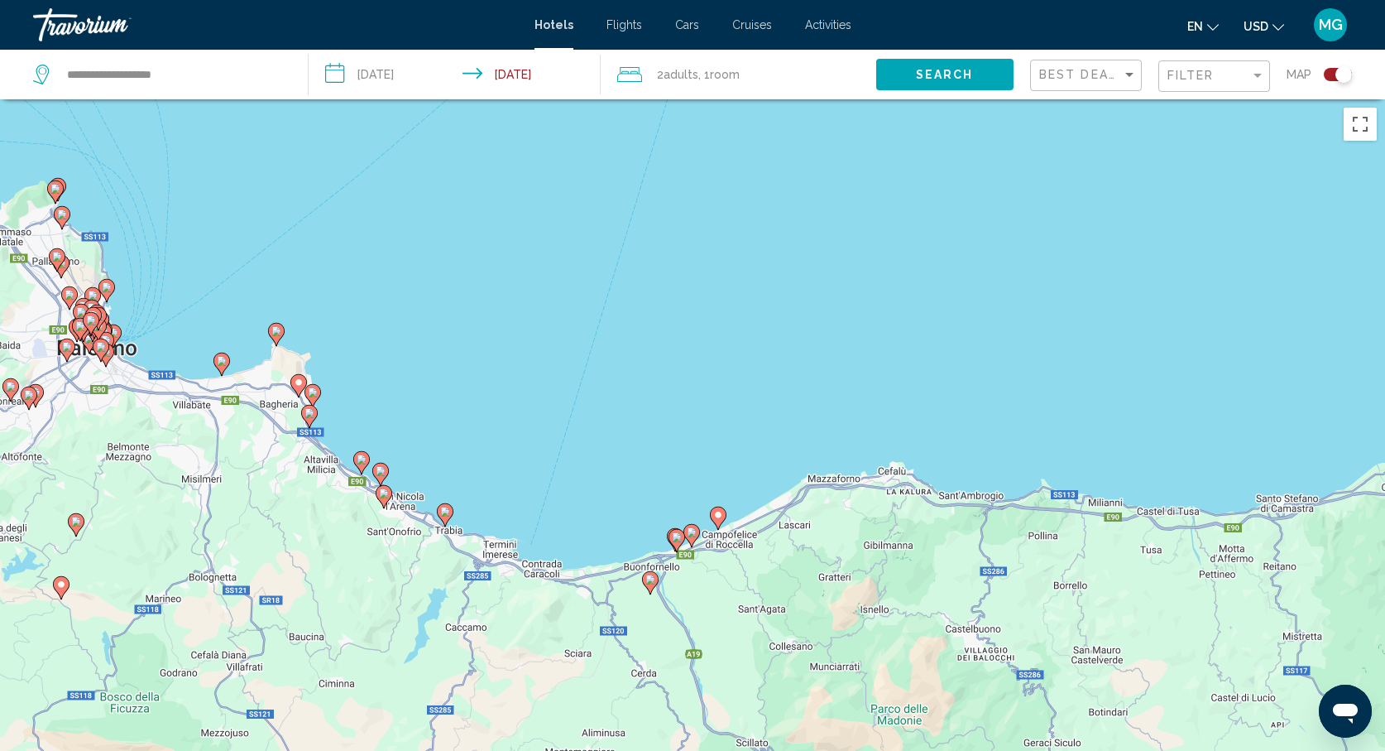
click at [686, 540] on gmp-advanced-marker "Main content" at bounding box center [691, 535] width 17 height 25
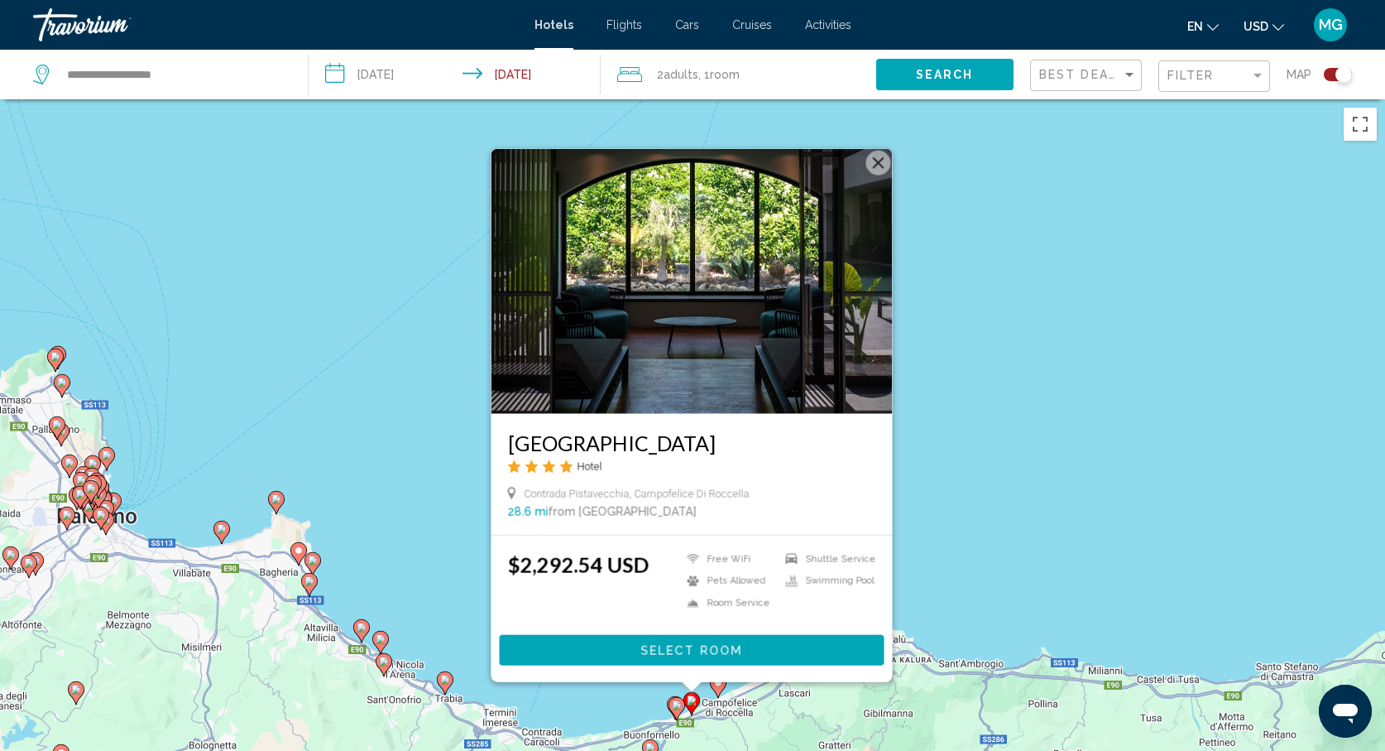
click at [870, 161] on button "Close" at bounding box center [878, 162] width 25 height 25
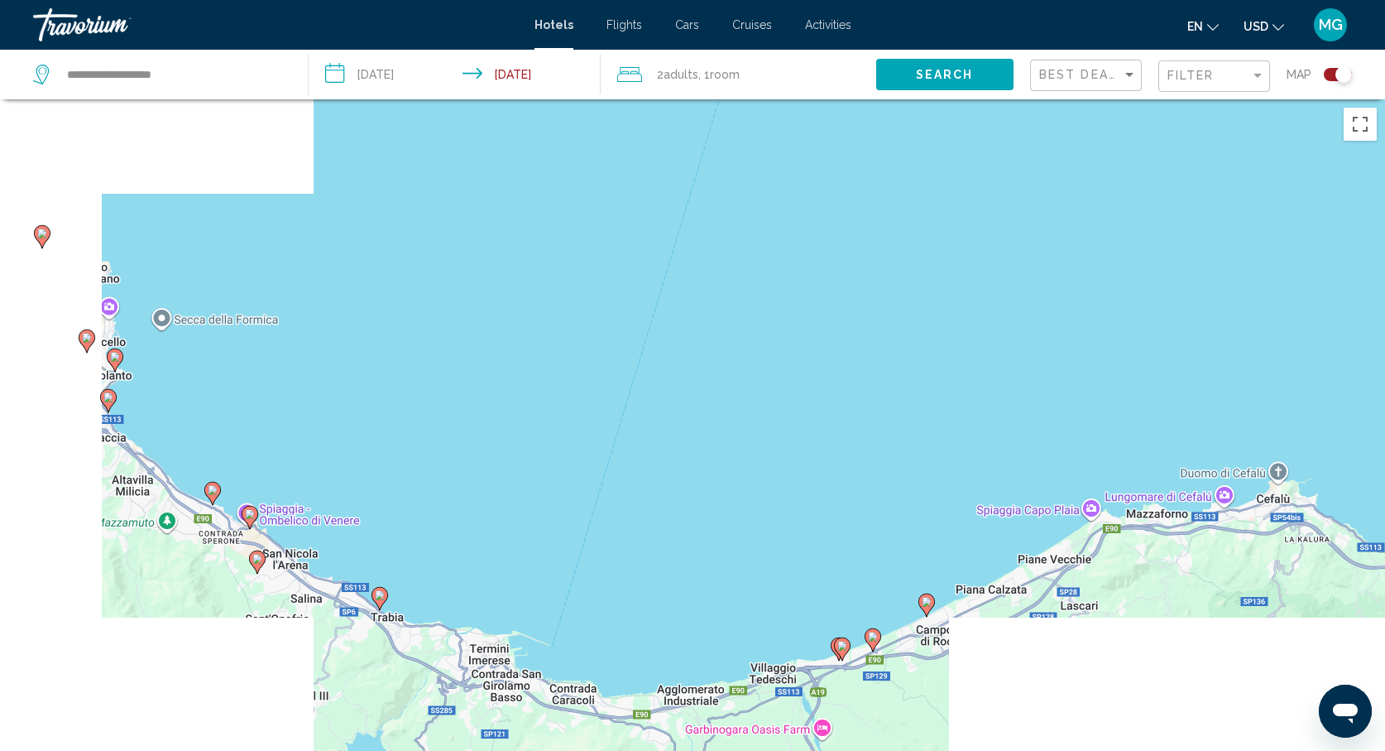
drag, startPoint x: 791, startPoint y: 472, endPoint x: 1077, endPoint y: 64, distance: 498.6
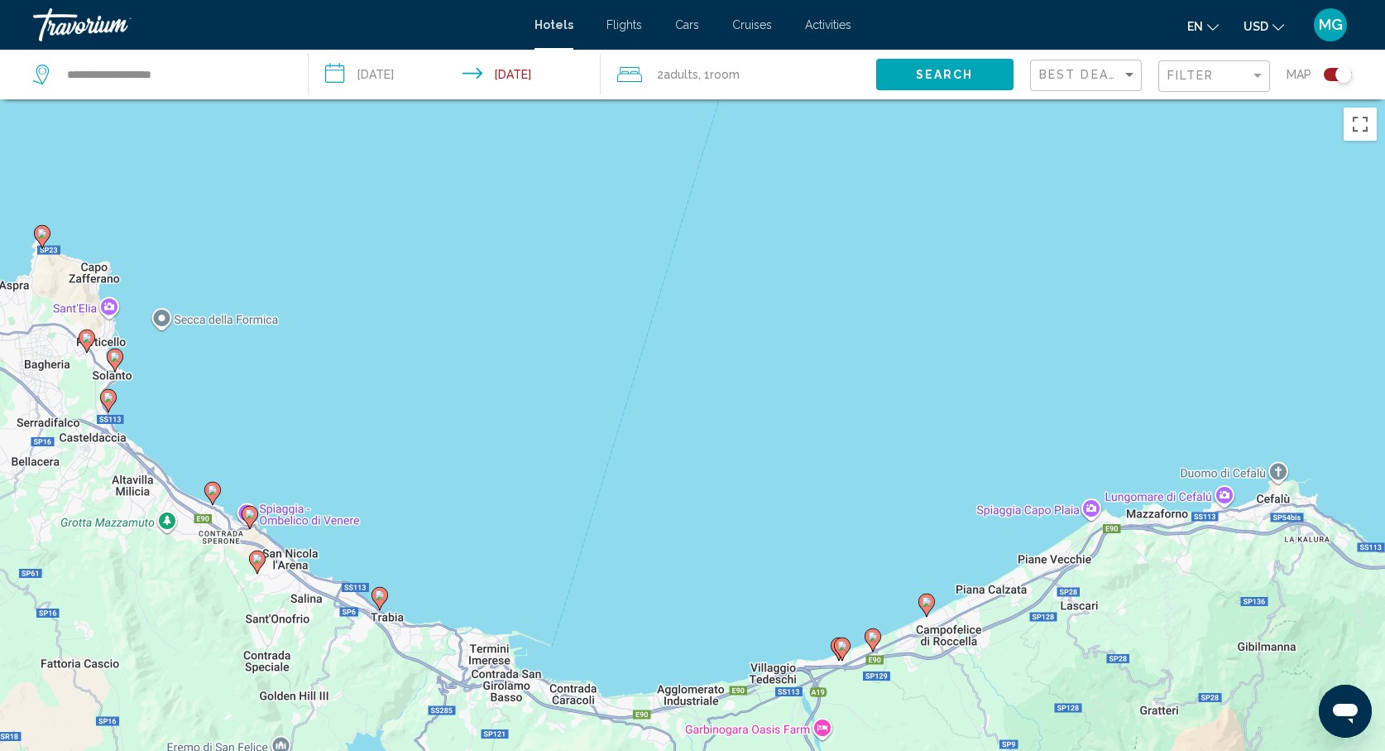
click at [1093, 99] on div "**********" at bounding box center [692, 524] width 1385 height 850
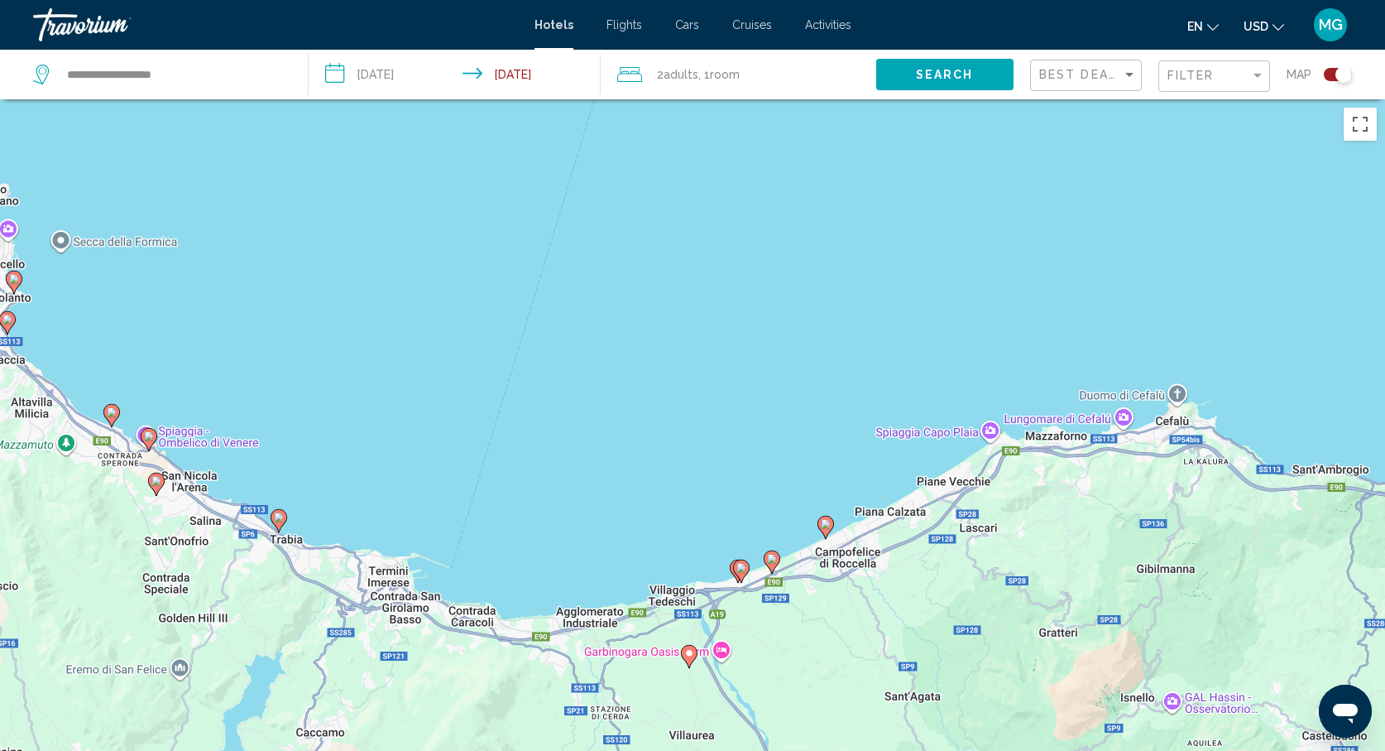
click at [741, 578] on icon "Main content" at bounding box center [741, 570] width 15 height 22
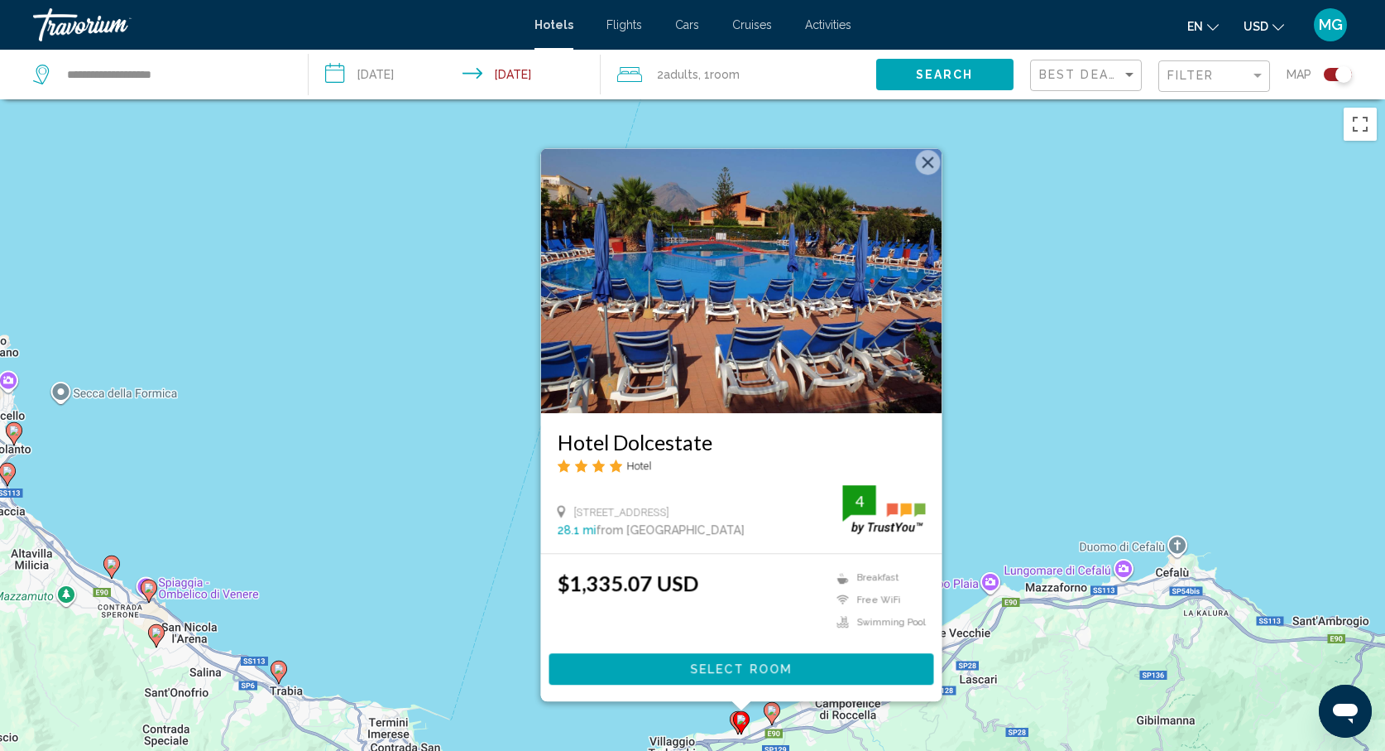
click at [925, 165] on button "Close" at bounding box center [928, 162] width 25 height 25
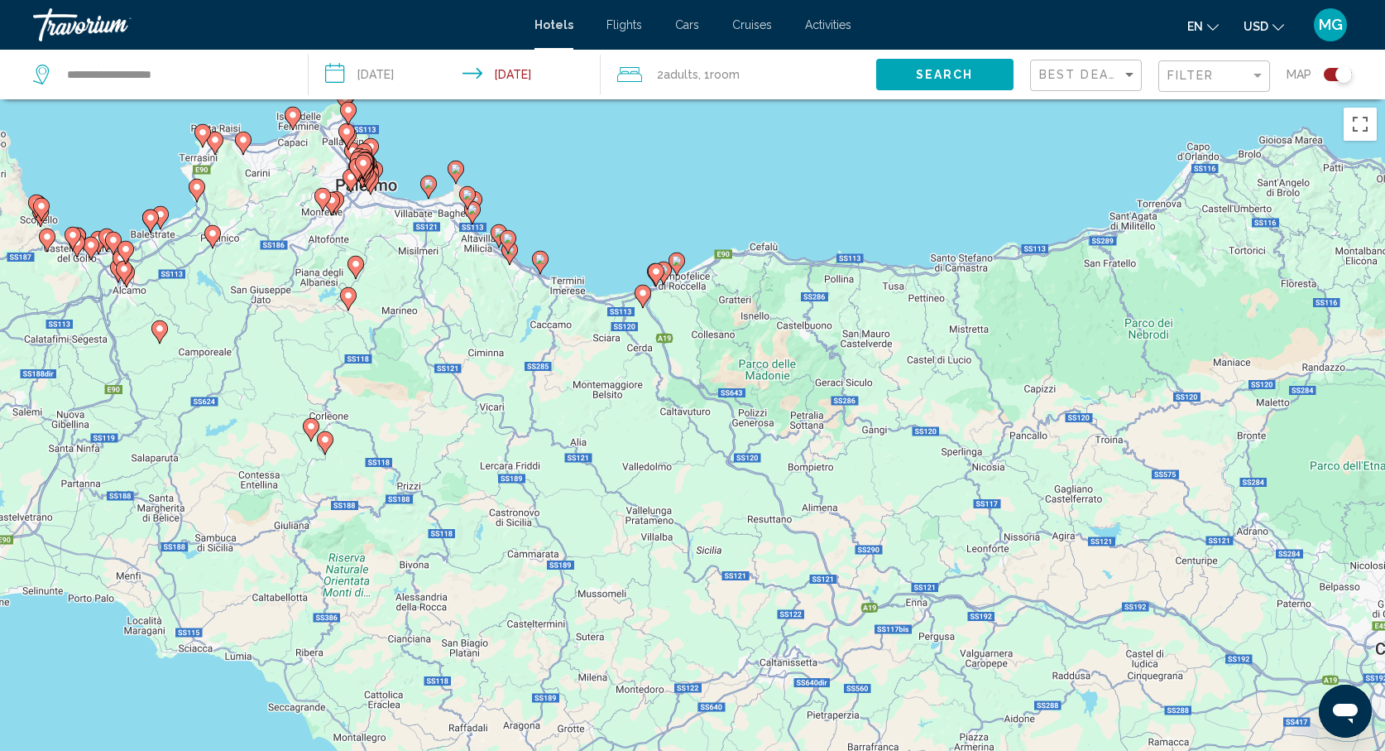
drag, startPoint x: 1128, startPoint y: 466, endPoint x: 971, endPoint y: 241, distance: 274.1
click at [971, 241] on div "To activate drag with keyboard, press Alt + Enter. Once in keyboard drag state,…" at bounding box center [692, 474] width 1385 height 751
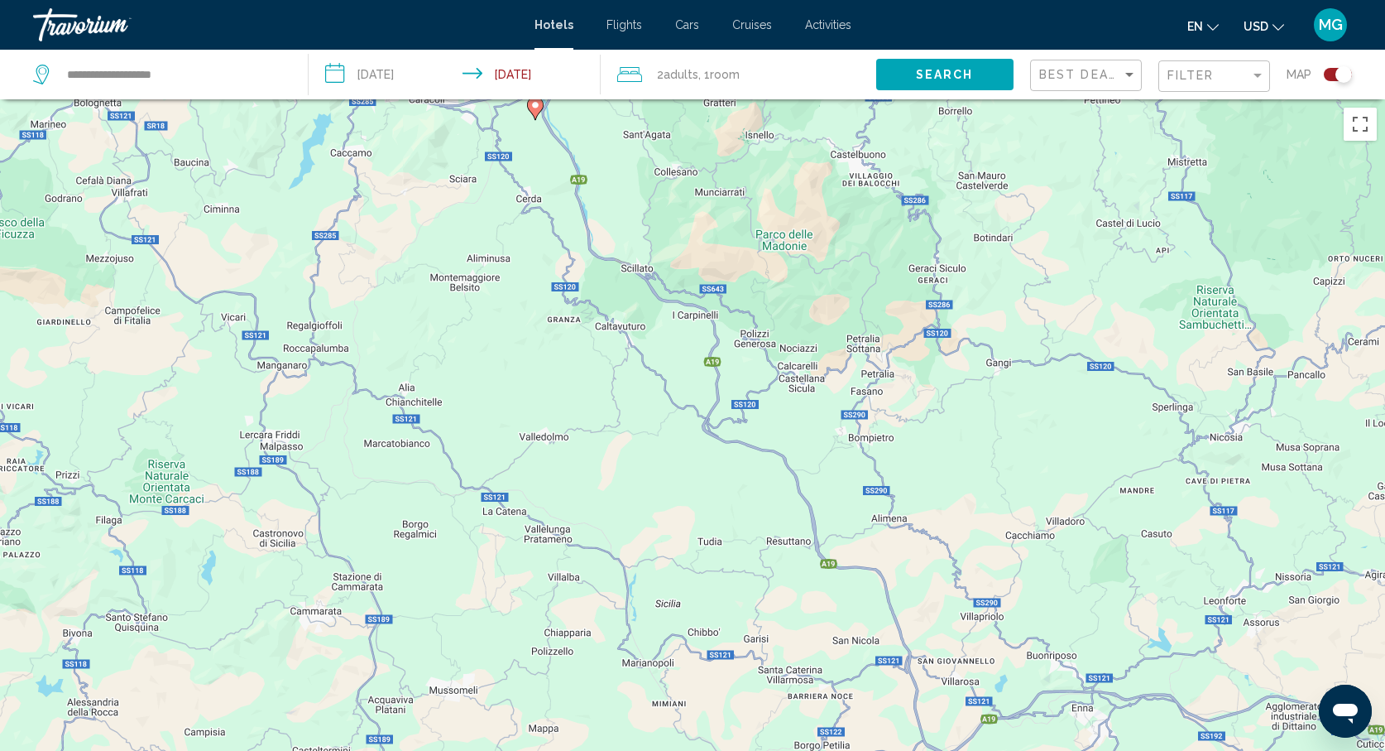
drag, startPoint x: 808, startPoint y: 387, endPoint x: 970, endPoint y: 313, distance: 177.7
click at [970, 313] on div "To activate drag with keyboard, press Alt + Enter. Once in keyboard drag state,…" at bounding box center [692, 474] width 1385 height 751
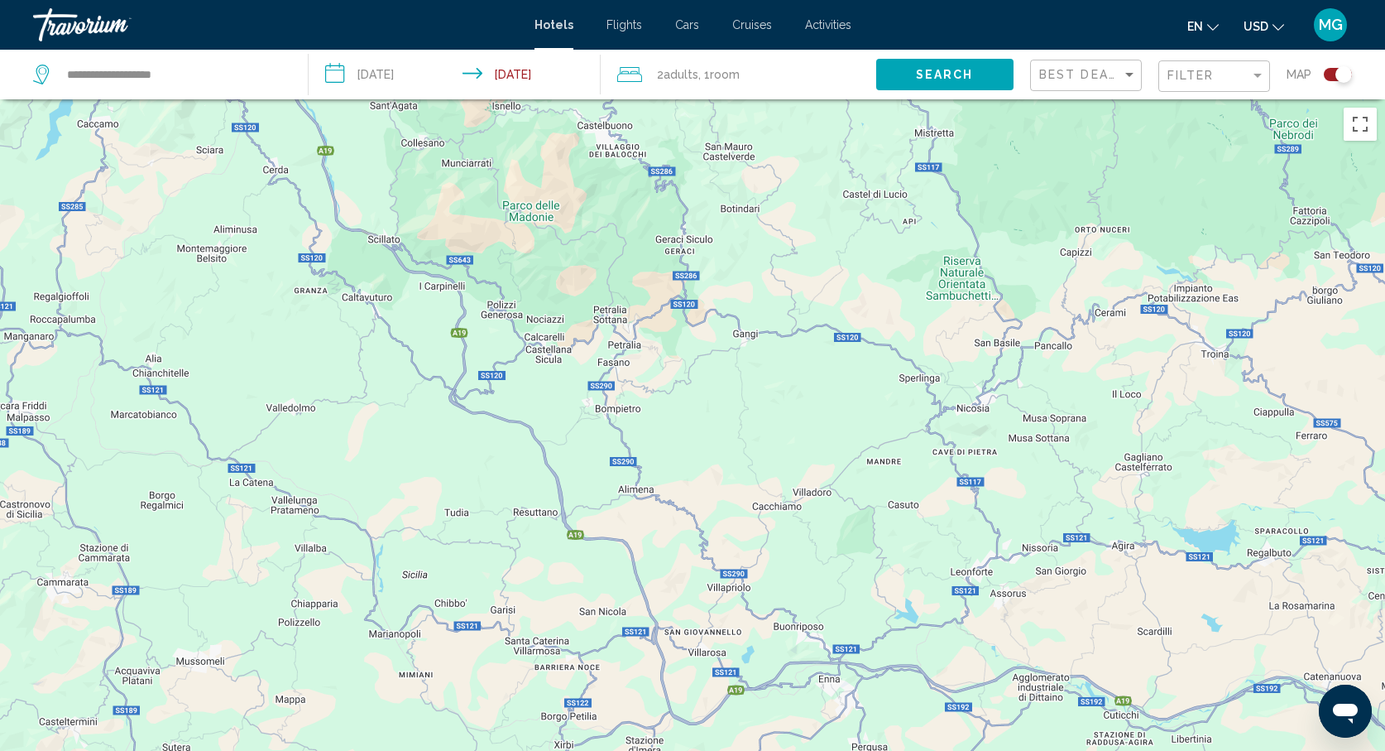
drag, startPoint x: 1242, startPoint y: 481, endPoint x: 972, endPoint y: 451, distance: 271.4
click at [972, 451] on div "To activate drag with keyboard, press Alt + Enter. Once in keyboard drag state,…" at bounding box center [692, 474] width 1385 height 751
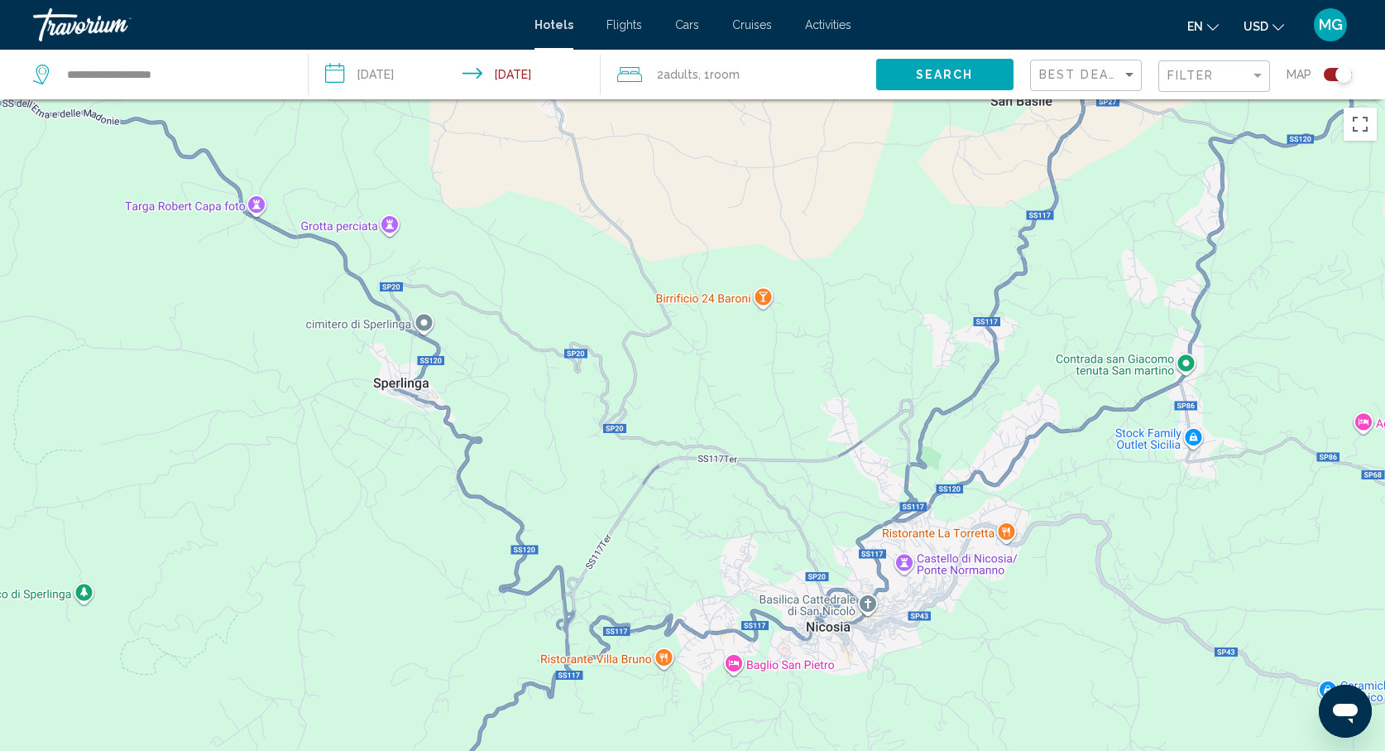
click at [1012, 530] on div "Main content" at bounding box center [692, 474] width 1385 height 751
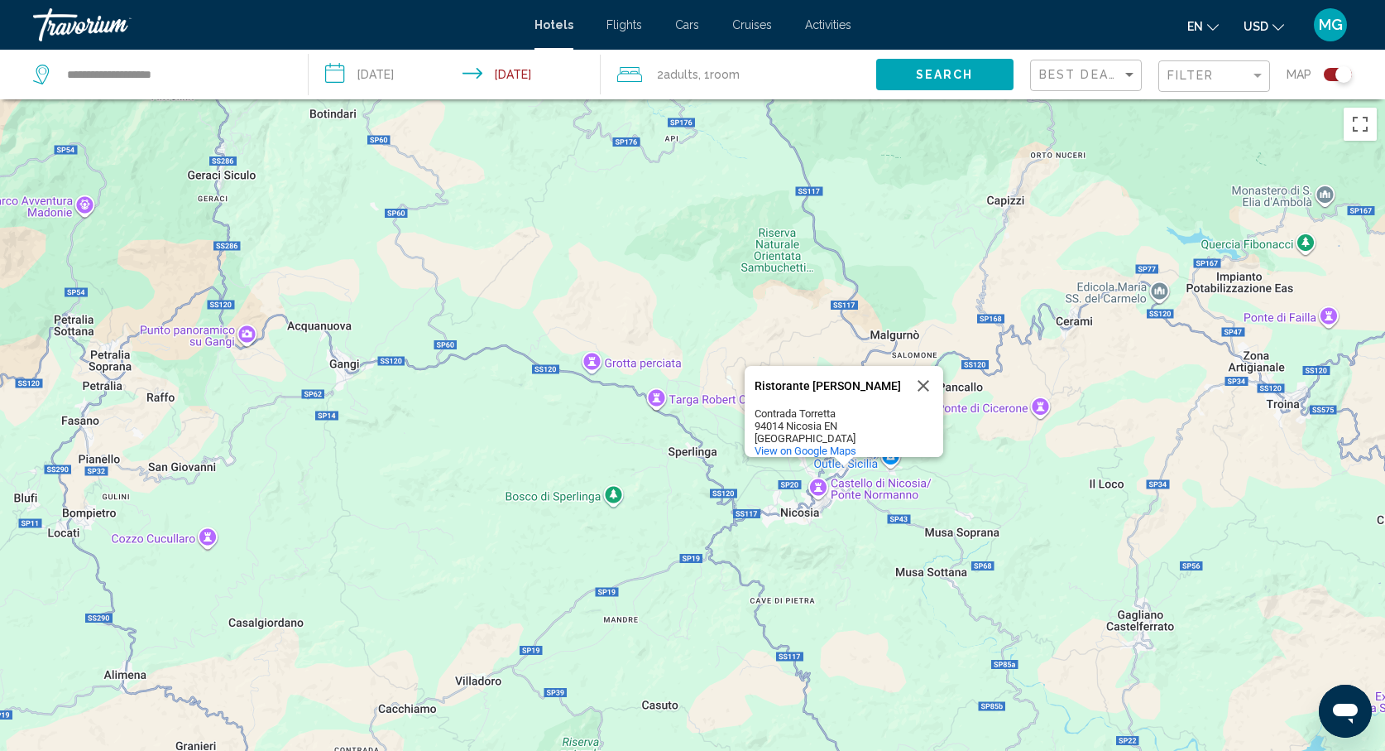
click at [607, 357] on div "Ristorante [PERSON_NAME] Ristorante [GEOGRAPHIC_DATA] [GEOGRAPHIC_DATA] [GEOGRA…" at bounding box center [692, 474] width 1385 height 751
click at [607, 362] on div "Ristorante [PERSON_NAME] Ristorante [GEOGRAPHIC_DATA] [GEOGRAPHIC_DATA] [GEOGRA…" at bounding box center [692, 474] width 1385 height 751
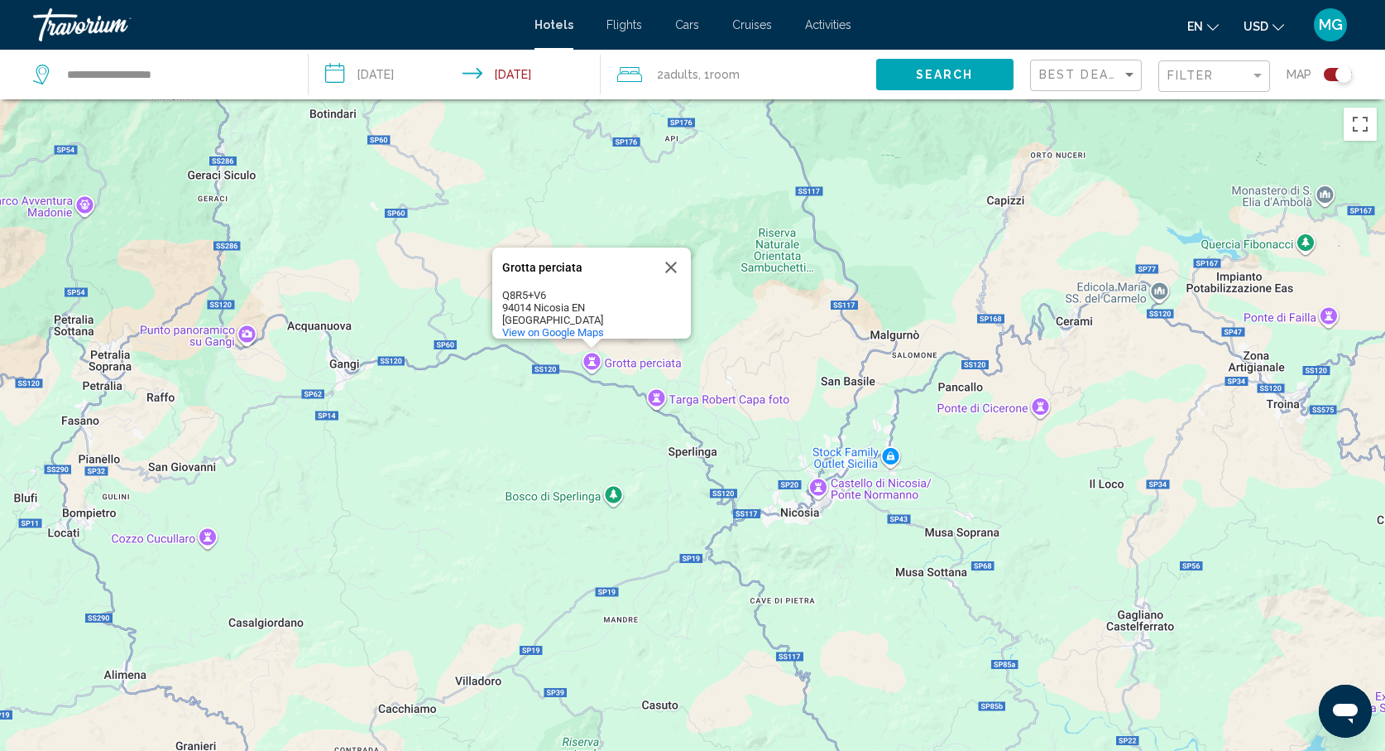
click at [688, 402] on div "Grotta perciata Grotta perciata Q8R5+V6 94014 [GEOGRAPHIC_DATA] EN [GEOGRAPHIC_…" at bounding box center [692, 474] width 1385 height 751
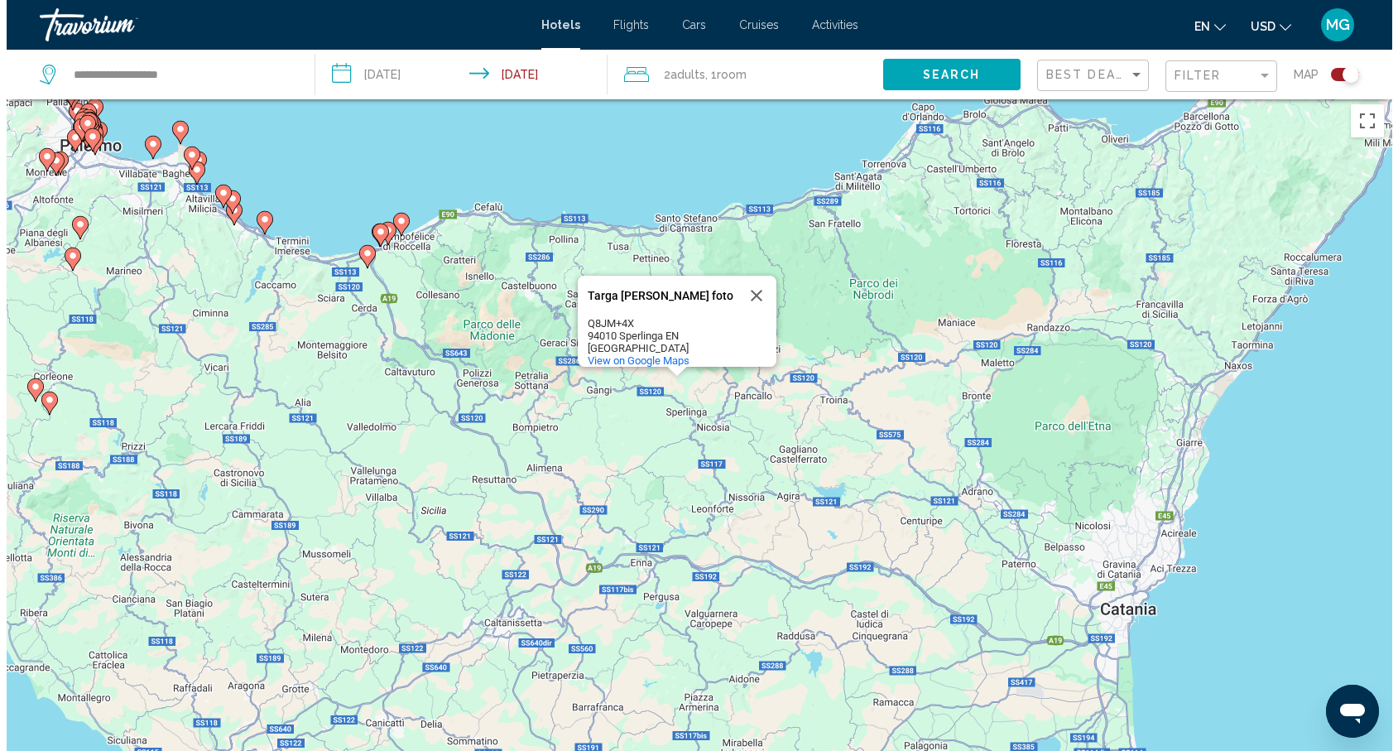
scroll to position [134, 0]
